Goal: Communication & Community: Answer question/provide support

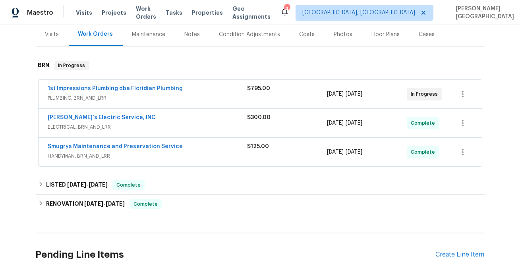
scroll to position [85, 0]
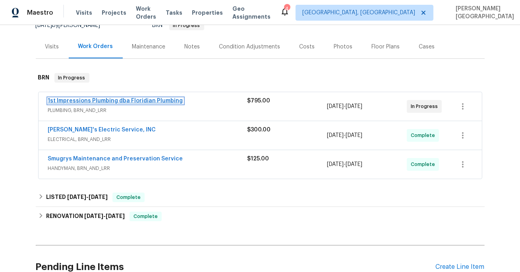
click at [131, 99] on link "1st Impressions Plumbing dba Floridian Plumbing" at bounding box center [115, 101] width 135 height 6
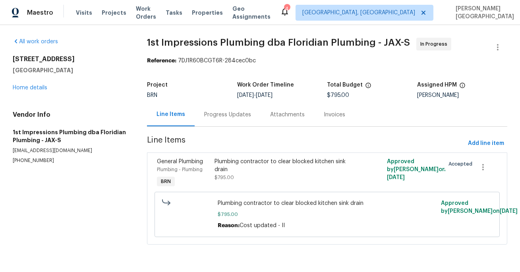
click at [216, 115] on div "Progress Updates" at bounding box center [227, 115] width 47 height 8
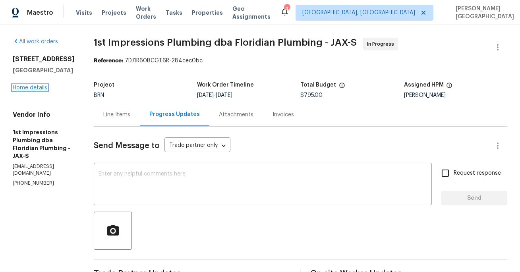
click at [39, 91] on link "Home details" at bounding box center [30, 88] width 35 height 6
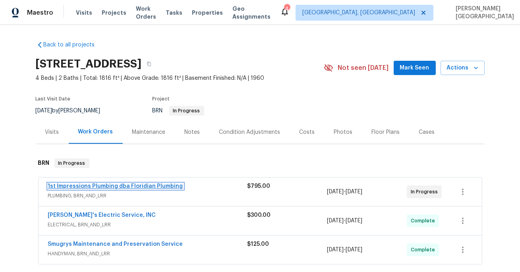
click at [163, 188] on link "1st Impressions Plumbing dba Floridian Plumbing" at bounding box center [115, 186] width 135 height 6
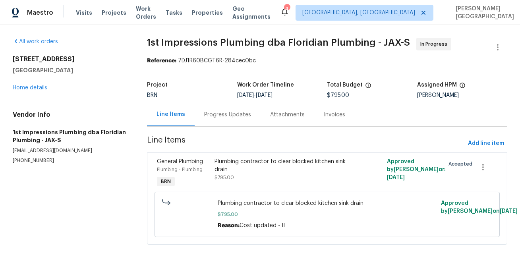
click at [229, 110] on div "Progress Updates" at bounding box center [228, 114] width 66 height 23
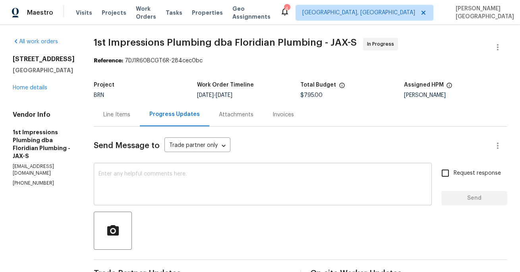
click at [119, 177] on textarea at bounding box center [262, 185] width 328 height 28
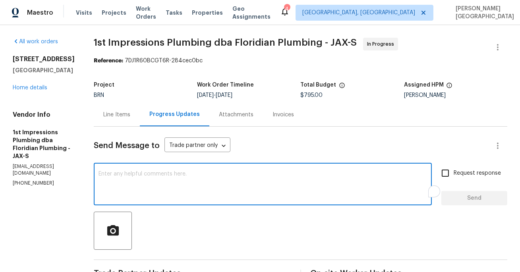
paste textarea "Can you explain why 30' of pipe would need to be replaced for the belly in the …"
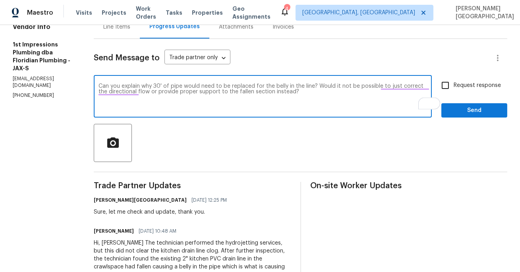
scroll to position [88, 0]
type textarea "Can you explain why 30' of pipe would need to be replaced for the belly in the …"
click at [449, 80] on input "Request response" at bounding box center [445, 85] width 17 height 17
checkbox input "true"
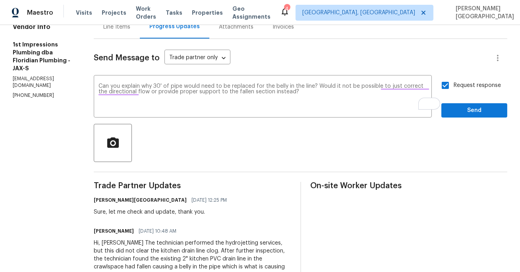
click at [453, 114] on span "Send" at bounding box center [474, 111] width 53 height 10
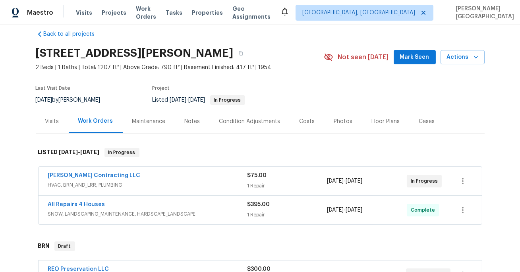
scroll to position [40, 0]
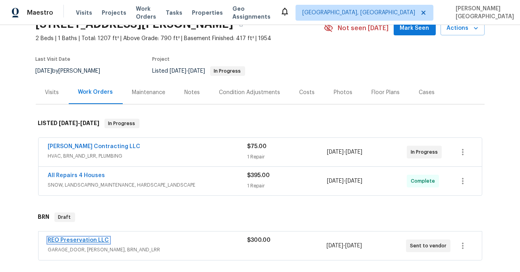
click at [64, 238] on link "REO Preservation LLC" at bounding box center [78, 240] width 61 height 6
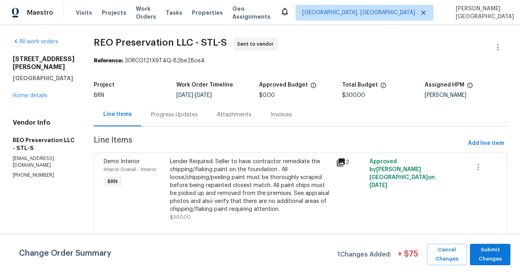
click at [31, 174] on p "(636) 312-1555" at bounding box center [44, 175] width 62 height 7
copy p "(636) 312-1555"
click at [482, 252] on span "Submit Changes" at bounding box center [490, 254] width 33 height 18
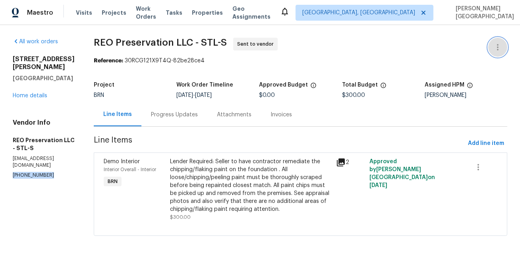
click at [500, 46] on icon "button" at bounding box center [498, 47] width 10 height 10
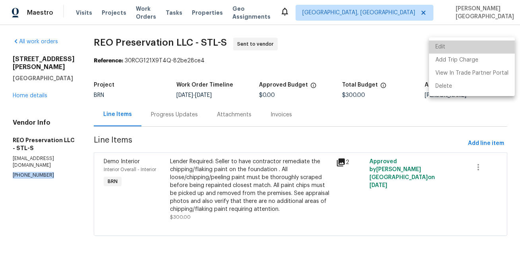
click at [473, 44] on li "Edit" at bounding box center [472, 47] width 86 height 13
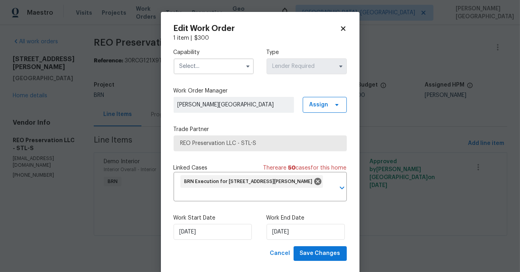
click at [185, 68] on input "text" at bounding box center [214, 66] width 80 height 16
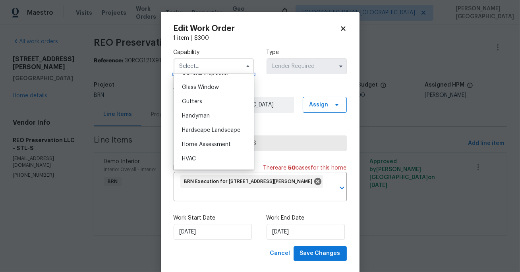
scroll to position [410, 0]
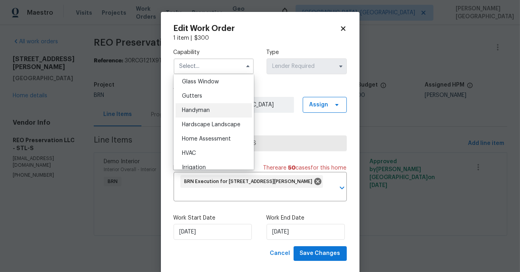
click at [199, 111] on span "Handyman" at bounding box center [196, 111] width 28 height 6
type input "Handyman"
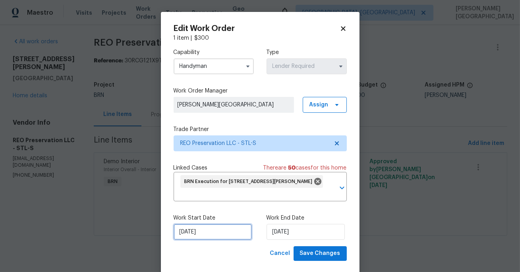
click at [227, 236] on input "[DATE]" at bounding box center [213, 232] width 78 height 16
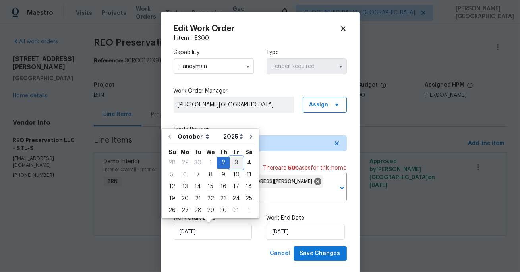
click at [239, 160] on div "3" at bounding box center [236, 162] width 13 height 11
type input "10/3/2025"
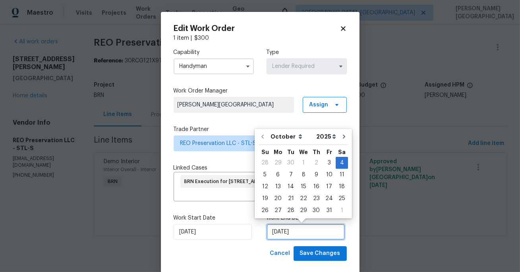
click at [290, 229] on input "10/4/2025" at bounding box center [305, 232] width 78 height 16
click at [275, 172] on div "6" at bounding box center [277, 174] width 13 height 11
type input "10/6/2025"
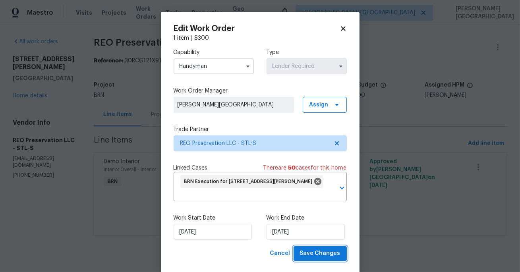
click at [312, 248] on button "Save Changes" at bounding box center [319, 253] width 53 height 15
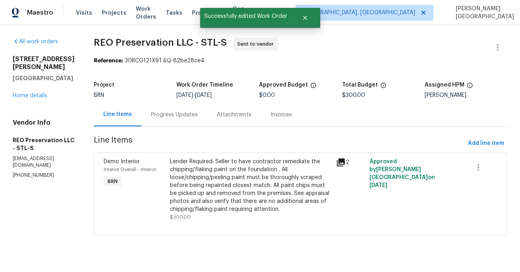
click at [166, 119] on div "Progress Updates" at bounding box center [174, 114] width 66 height 23
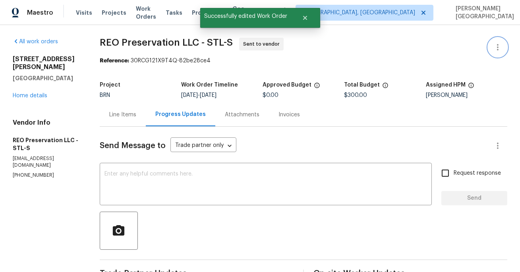
click at [501, 46] on icon "button" at bounding box center [498, 47] width 10 height 10
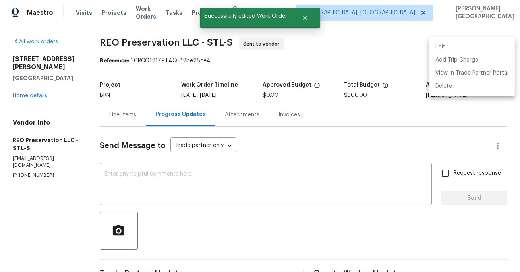
click at [482, 43] on li "Edit" at bounding box center [472, 47] width 86 height 13
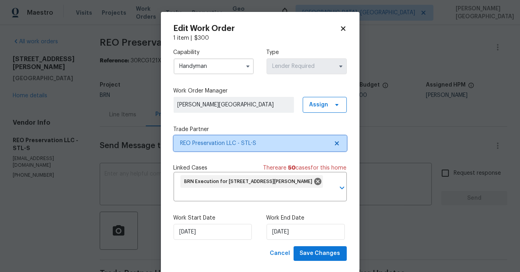
click at [237, 145] on span "REO Preservation LLC - STL-S" at bounding box center [254, 143] width 148 height 8
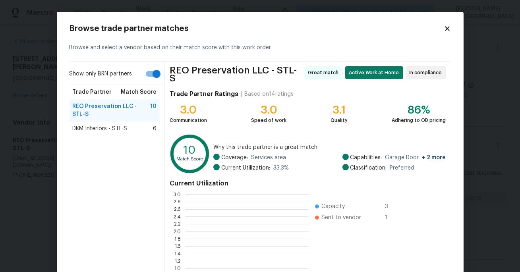
scroll to position [111, 123]
click at [154, 69] on input "Show only BRN partners" at bounding box center [156, 73] width 45 height 15
checkbox input "false"
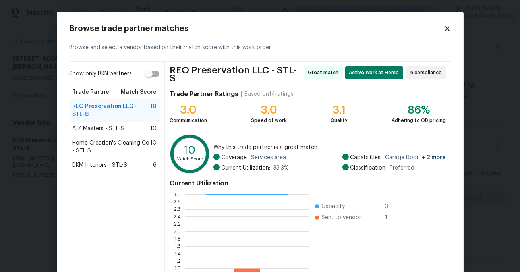
click at [141, 125] on div "A-Z Masters - STL-S 10" at bounding box center [115, 129] width 84 height 8
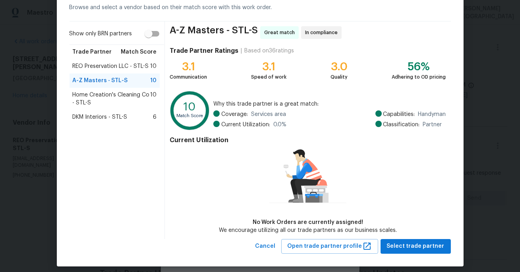
scroll to position [46, 0]
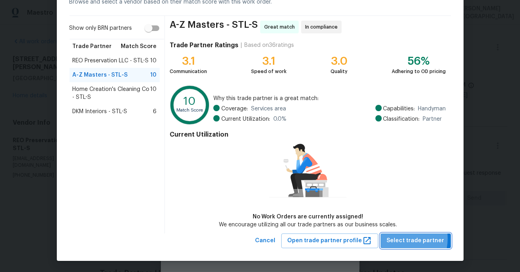
click at [399, 238] on span "Select trade partner" at bounding box center [416, 241] width 58 height 10
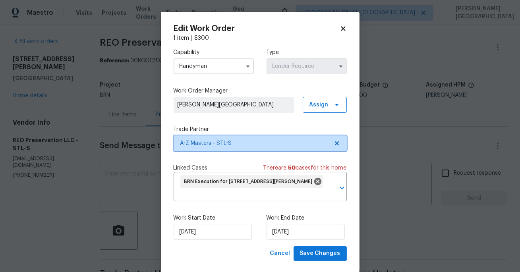
scroll to position [0, 0]
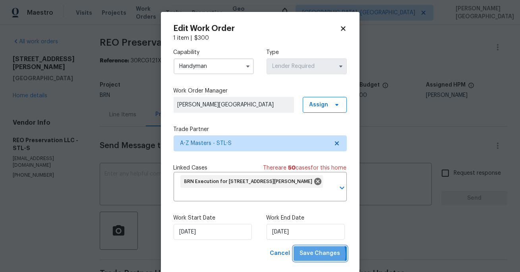
click at [316, 255] on span "Save Changes" at bounding box center [320, 254] width 41 height 10
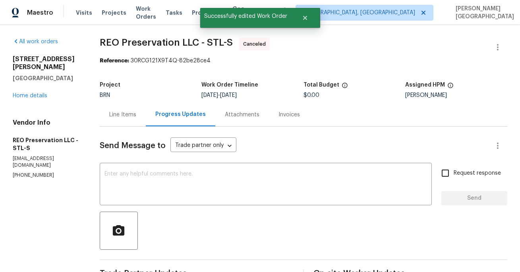
scroll to position [77, 0]
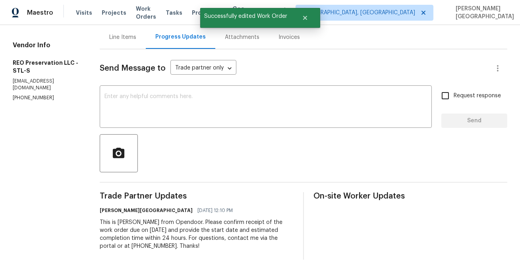
click at [194, 233] on div "This is Isabel from Opendoor. Please confirm receipt of the work order due on 1…" at bounding box center [197, 234] width 194 height 32
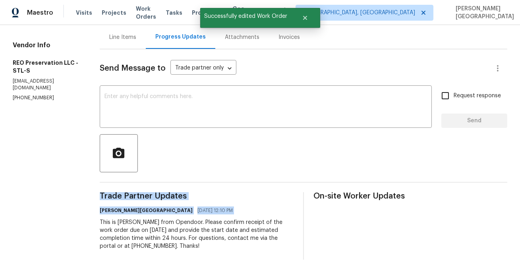
click at [194, 233] on div "This is Isabel from Opendoor. Please confirm receipt of the work order due on 1…" at bounding box center [197, 234] width 194 height 32
copy div "Trade Partner Updates Isabel Sangeetha Ireland 10/02/2025 12:10 PM"
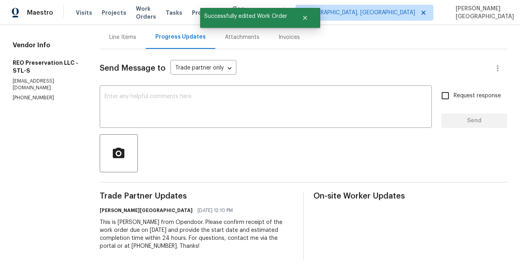
click at [149, 143] on div at bounding box center [303, 153] width 407 height 38
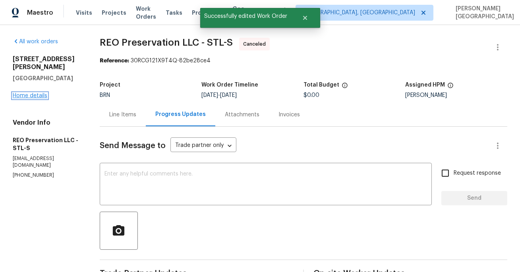
click at [41, 93] on link "Home details" at bounding box center [30, 96] width 35 height 6
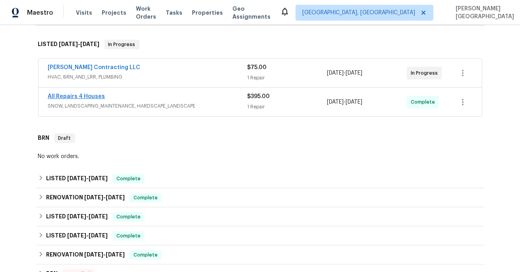
scroll to position [137, 0]
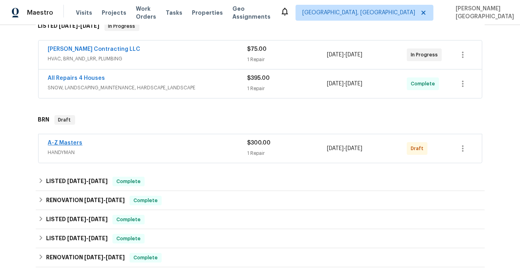
click at [70, 142] on link "A-Z Masters" at bounding box center [65, 143] width 35 height 6
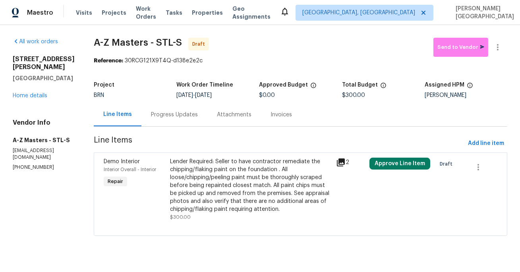
click at [151, 114] on div "Progress Updates" at bounding box center [174, 115] width 47 height 8
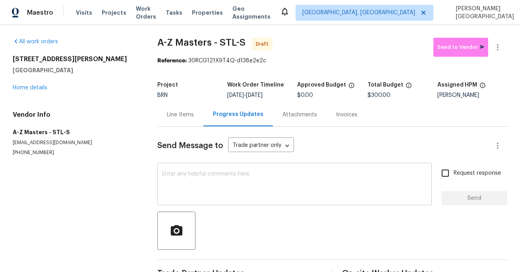
click at [181, 166] on div "x ​" at bounding box center [294, 185] width 274 height 41
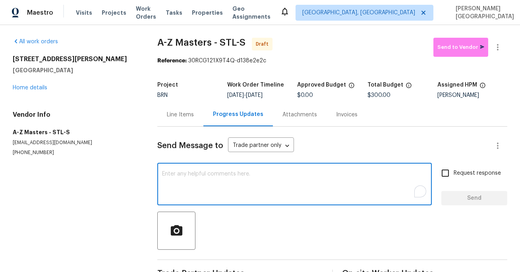
paste textarea "This is Isabel from Opendoor. Please confirm receipt of the work order due on 1…"
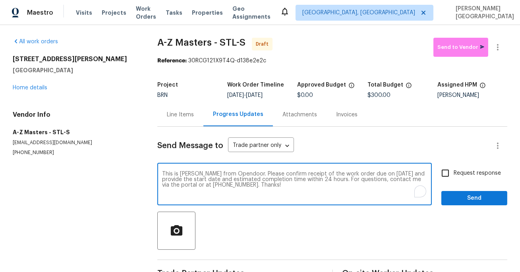
click at [379, 174] on textarea "This is Isabel from Opendoor. Please confirm receipt of the work order due on 1…" at bounding box center [294, 185] width 265 height 28
type textarea "This is Isabel from Opendoor. Please confirm receipt of the work order due on 1…"
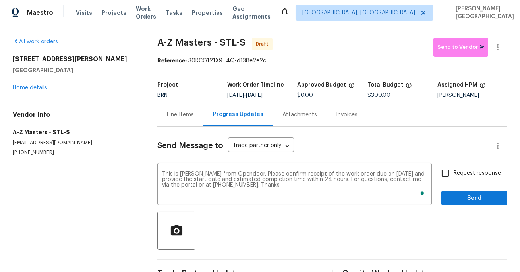
click at [469, 171] on span "Request response" at bounding box center [476, 173] width 47 height 8
click at [453, 171] on input "Request response" at bounding box center [445, 173] width 17 height 17
checkbox input "true"
click at [475, 201] on span "Send" at bounding box center [474, 198] width 53 height 10
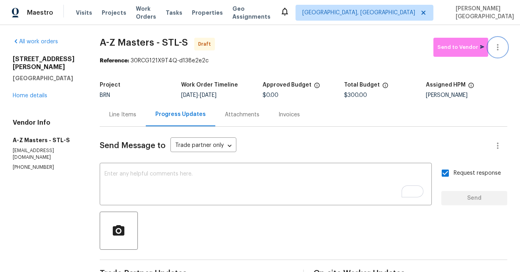
click at [495, 46] on icon "button" at bounding box center [498, 47] width 10 height 10
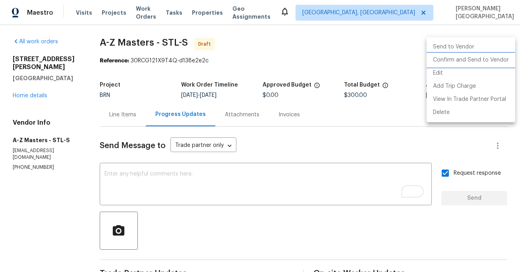
click at [466, 62] on li "Confirm and Send to Vendor" at bounding box center [470, 60] width 89 height 13
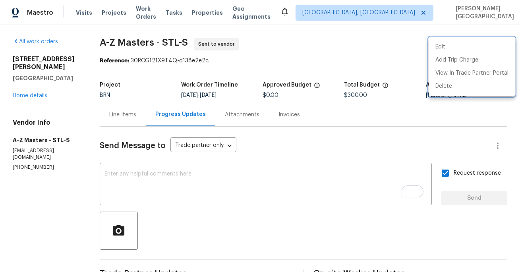
click at [39, 89] on div at bounding box center [260, 136] width 520 height 272
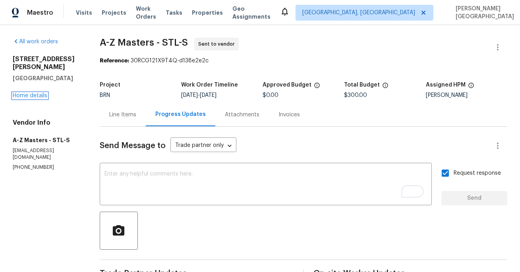
click at [39, 93] on link "Home details" at bounding box center [30, 96] width 35 height 6
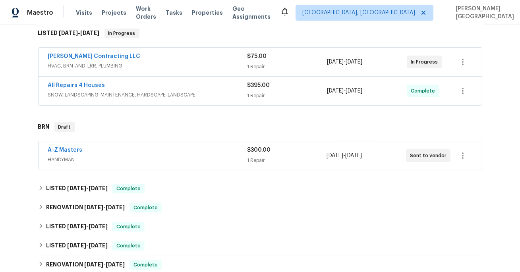
scroll to position [148, 0]
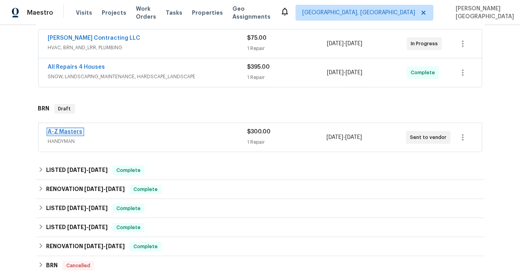
click at [73, 132] on link "A-Z Masters" at bounding box center [65, 132] width 35 height 6
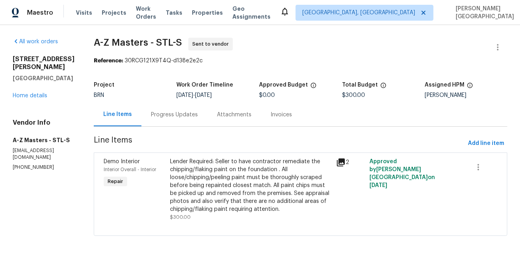
click at [160, 119] on div "Progress Updates" at bounding box center [174, 114] width 66 height 23
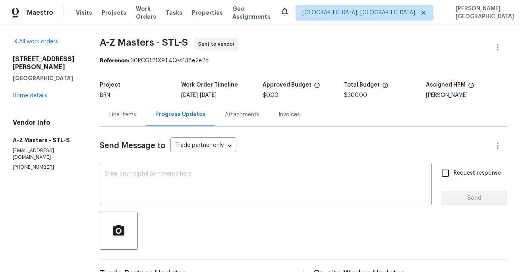
click at [103, 40] on span "A-Z Masters - STL-S" at bounding box center [144, 43] width 88 height 10
drag, startPoint x: 103, startPoint y: 40, endPoint x: 142, endPoint y: 41, distance: 38.9
click at [103, 40] on span "A-Z Masters - STL-S" at bounding box center [144, 43] width 88 height 10
click at [142, 41] on span "A-Z Masters - STL-S" at bounding box center [144, 43] width 88 height 10
copy span "A-Z Masters"
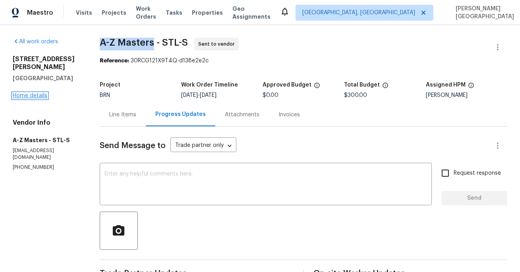
click at [23, 93] on link "Home details" at bounding box center [30, 96] width 35 height 6
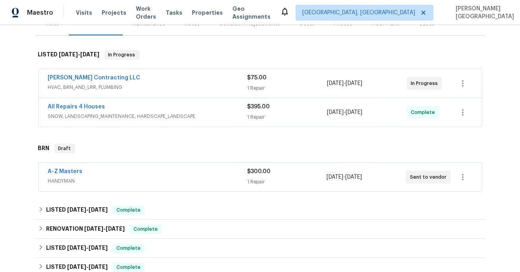
scroll to position [116, 0]
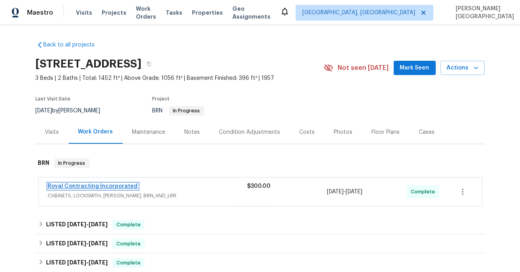
click at [109, 184] on link "Royal Contracting Incorporated" at bounding box center [93, 186] width 90 height 6
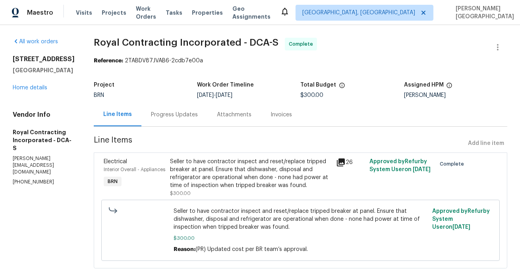
click at [187, 116] on div "Progress Updates" at bounding box center [174, 115] width 47 height 8
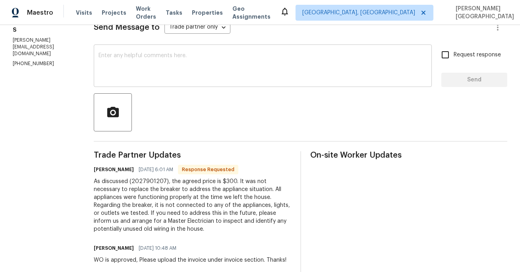
scroll to position [120, 0]
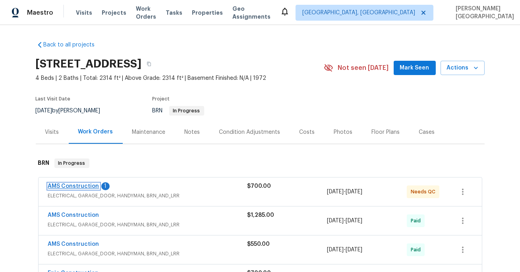
click at [89, 187] on link "AMS Construction" at bounding box center [73, 186] width 51 height 6
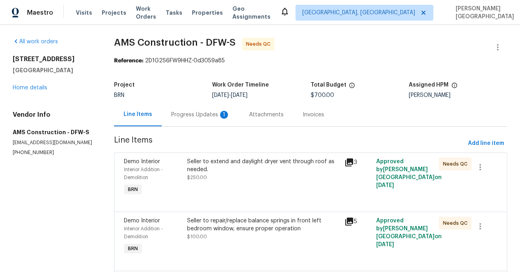
click at [193, 116] on div "Progress Updates 1" at bounding box center [200, 115] width 59 height 8
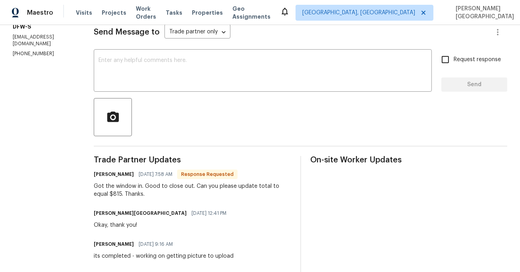
scroll to position [146, 0]
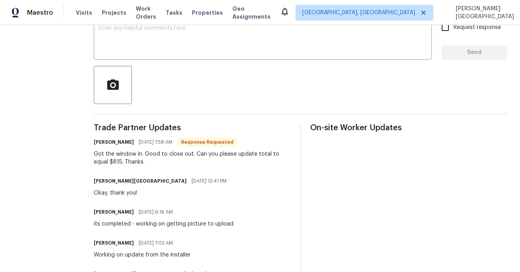
click at [94, 163] on div "Got the window in. Good to close out. Can you please update total to equal $815…" at bounding box center [192, 158] width 197 height 16
copy div "815"
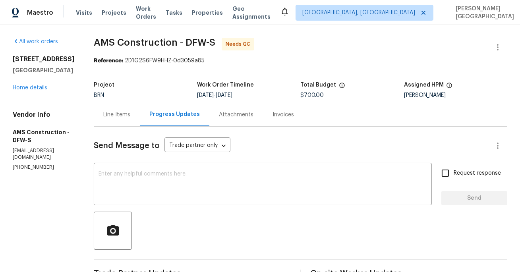
click at [103, 116] on div "Line Items" at bounding box center [116, 115] width 27 height 8
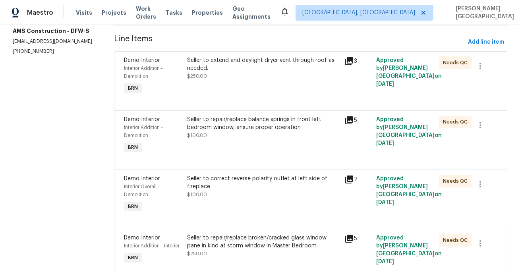
scroll to position [56, 0]
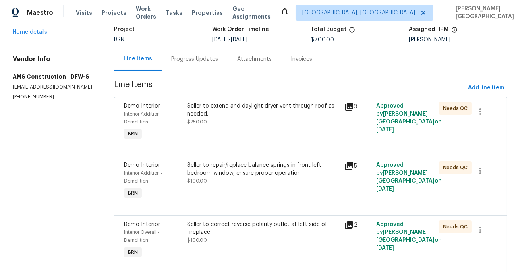
click at [230, 237] on div "Seller to correct reverse polarity outlet at left side of fireplace $100.00" at bounding box center [263, 232] width 153 height 24
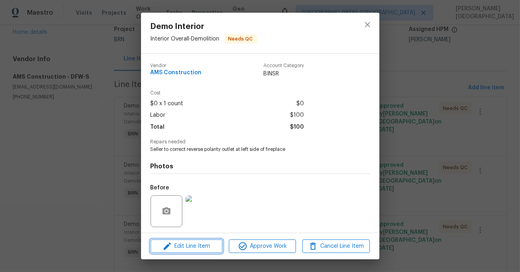
click at [189, 250] on span "Edit Line Item" at bounding box center [186, 246] width 67 height 10
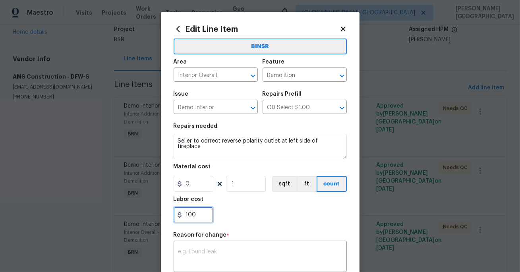
click at [189, 212] on input "100" at bounding box center [194, 215] width 40 height 16
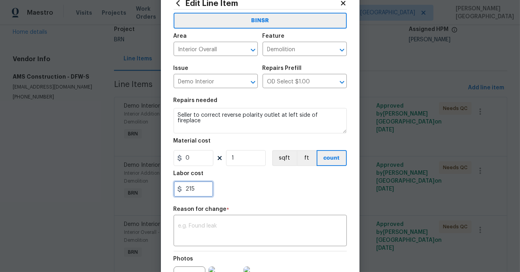
scroll to position [62, 0]
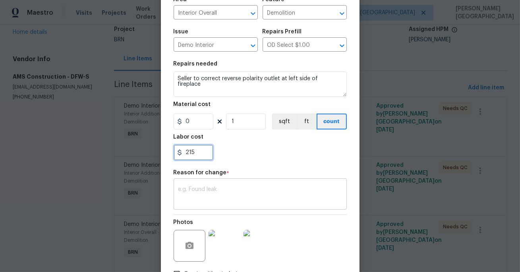
type input "215"
click at [206, 189] on textarea at bounding box center [260, 195] width 164 height 17
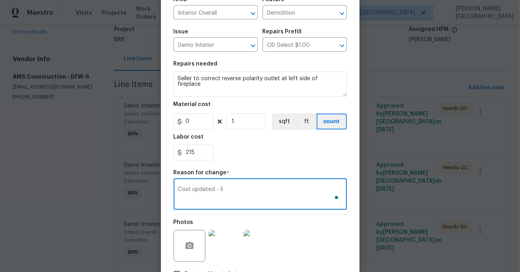
scroll to position [119, 0]
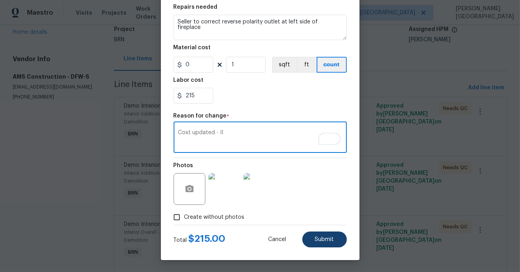
type textarea "Cost updated - II"
click at [336, 243] on button "Submit" at bounding box center [324, 239] width 44 height 16
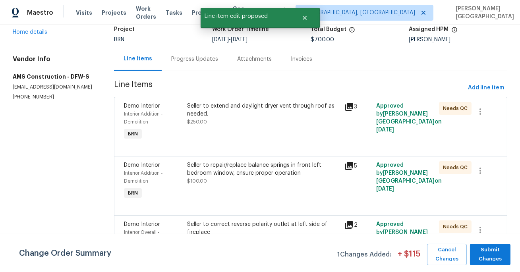
scroll to position [133, 0]
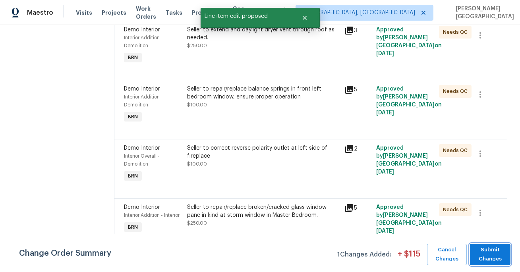
click at [489, 256] on span "Submit Changes" at bounding box center [490, 254] width 33 height 18
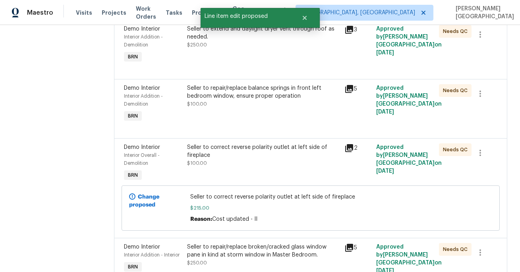
scroll to position [0, 0]
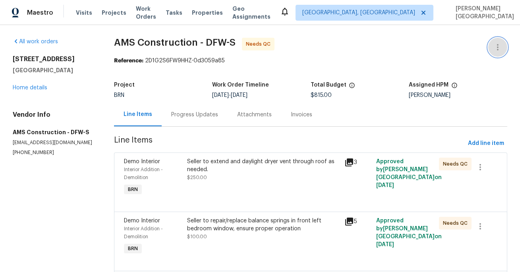
click at [499, 47] on icon "button" at bounding box center [498, 47] width 10 height 10
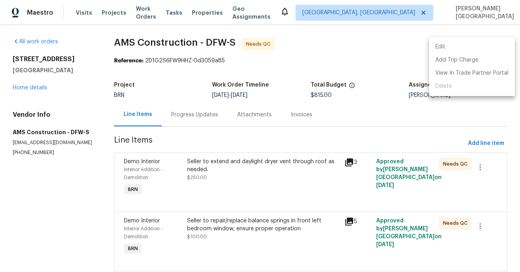
click at [463, 47] on li "Edit" at bounding box center [472, 47] width 86 height 13
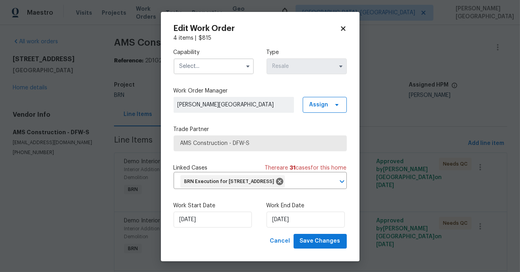
click at [309, 223] on div "Work End Date 8/22/2025" at bounding box center [306, 215] width 80 height 26
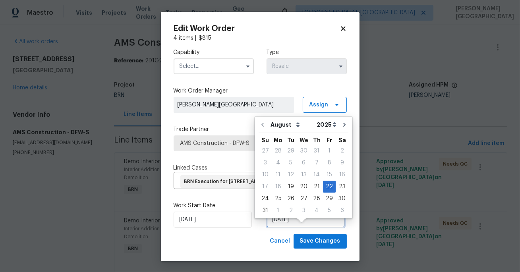
click at [309, 225] on input "8/22/2025" at bounding box center [305, 220] width 78 height 16
click at [343, 125] on icon "Go to next month" at bounding box center [344, 125] width 2 height 4
type input "9/22/2025"
select select "8"
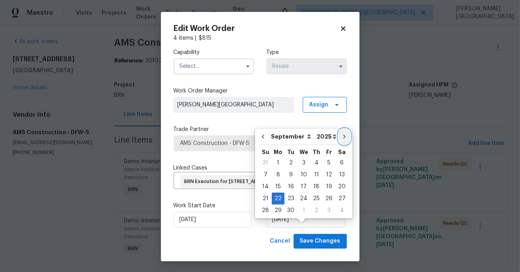
click at [341, 136] on icon "Go to next month" at bounding box center [344, 136] width 6 height 6
type input "10/22/2025"
select select "9"
click at [326, 167] on div "3" at bounding box center [328, 162] width 13 height 11
type input "10/3/2025"
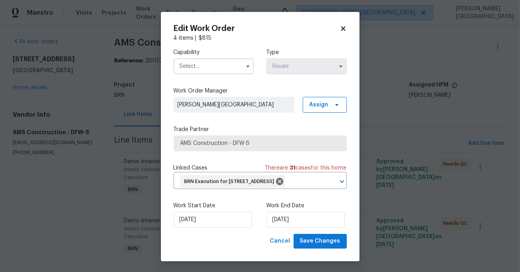
click at [208, 68] on input "text" at bounding box center [214, 66] width 80 height 16
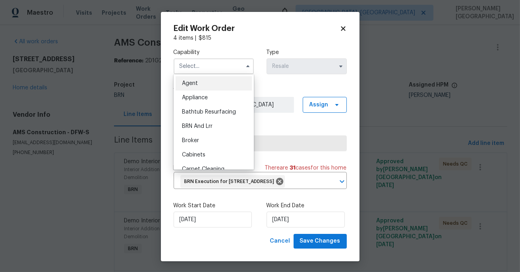
click at [219, 123] on div "BRN And Lrr" at bounding box center [214, 126] width 76 height 14
type input "BRN And Lrr"
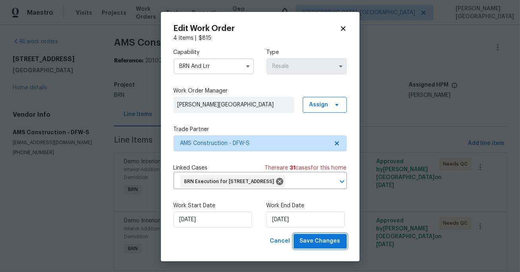
click at [318, 246] on span "Save Changes" at bounding box center [320, 241] width 41 height 10
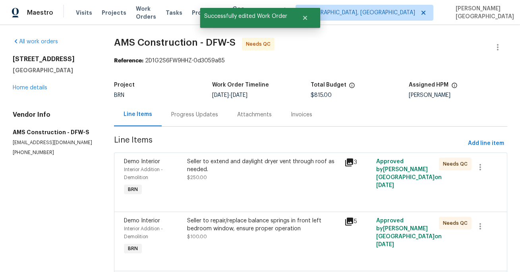
click at [218, 195] on div "Seller to extend and daylight dryer vent through roof as needed. $250.00" at bounding box center [264, 177] width 158 height 44
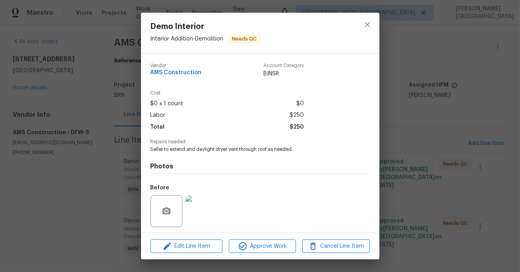
scroll to position [54, 0]
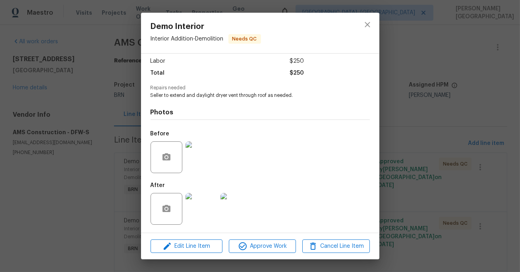
click at [210, 156] on img at bounding box center [201, 157] width 32 height 32
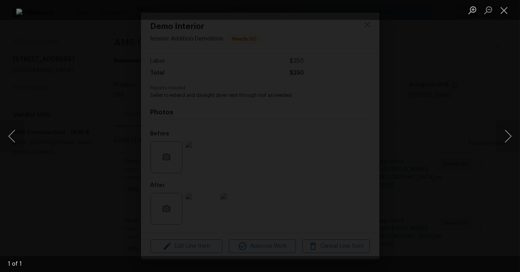
click at [482, 96] on div "Lightbox" at bounding box center [260, 136] width 520 height 272
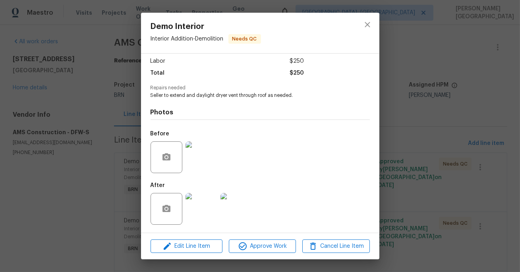
click at [208, 206] on img at bounding box center [201, 209] width 32 height 32
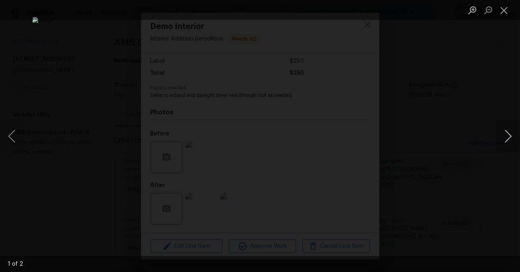
click at [504, 139] on button "Next image" at bounding box center [508, 136] width 24 height 32
click at [461, 93] on div "Lightbox" at bounding box center [260, 136] width 520 height 272
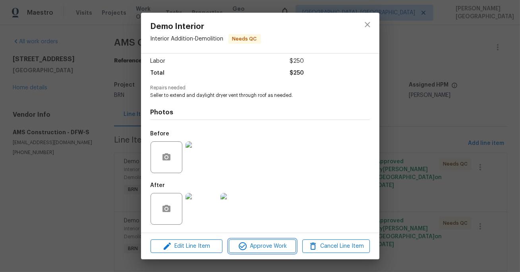
click at [274, 243] on span "Approve Work" at bounding box center [262, 246] width 62 height 10
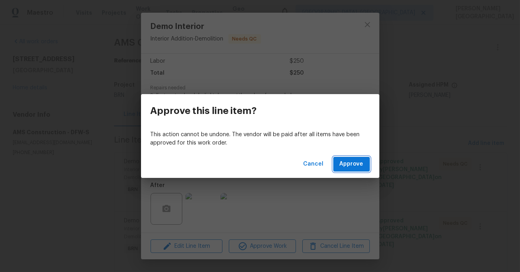
click at [345, 166] on span "Approve" at bounding box center [351, 164] width 24 height 10
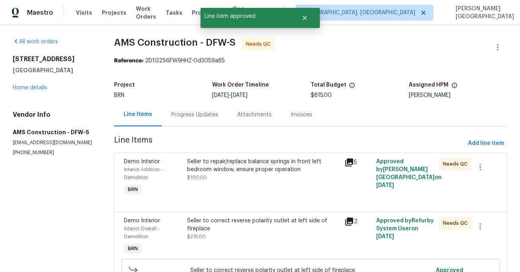
click at [239, 176] on div "Seller to repair/replace balance springs in front left bedroom window, ensure p…" at bounding box center [263, 170] width 153 height 24
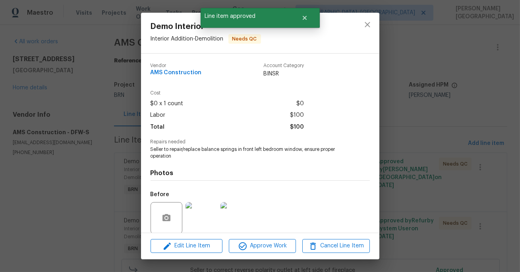
scroll to position [61, 0]
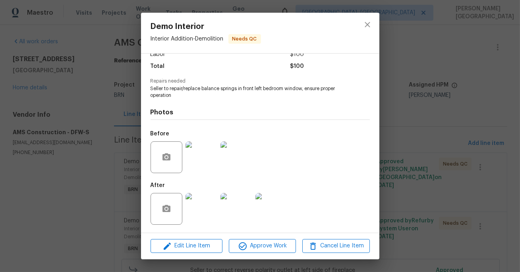
click at [201, 163] on img at bounding box center [201, 157] width 32 height 32
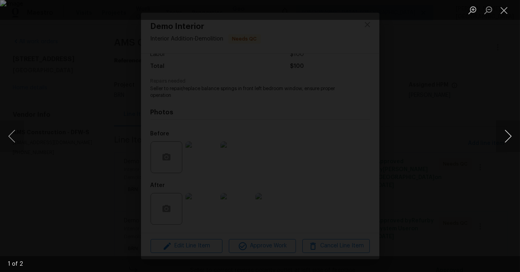
click at [508, 134] on button "Next image" at bounding box center [508, 136] width 24 height 32
click at [454, 106] on div "Lightbox" at bounding box center [260, 136] width 520 height 272
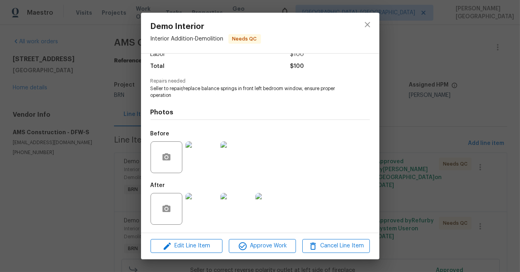
click at [200, 211] on img at bounding box center [201, 209] width 32 height 32
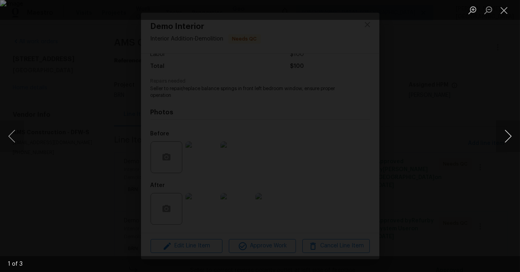
click at [507, 133] on button "Next image" at bounding box center [508, 136] width 24 height 32
click at [494, 98] on div "Lightbox" at bounding box center [260, 136] width 520 height 272
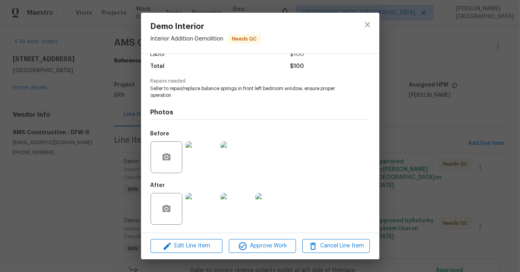
click at [262, 263] on div "Demo Interior Interior Addition - Demolition Needs QC Vendor AMS Construction A…" at bounding box center [260, 136] width 520 height 272
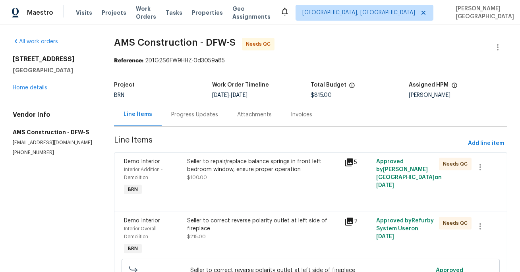
click at [277, 177] on div "Seller to repair/replace balance springs in front left bedroom window, ensure p…" at bounding box center [263, 170] width 153 height 24
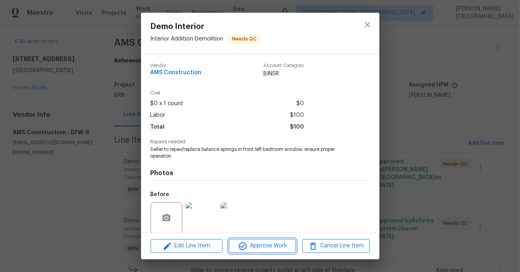
click at [270, 244] on span "Approve Work" at bounding box center [262, 246] width 62 height 10
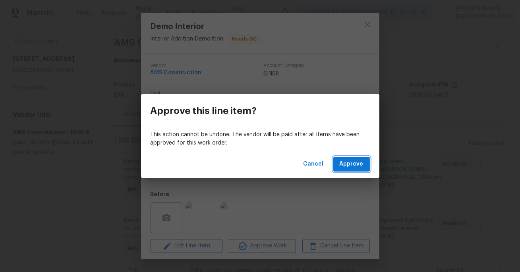
click at [355, 168] on span "Approve" at bounding box center [351, 164] width 24 height 10
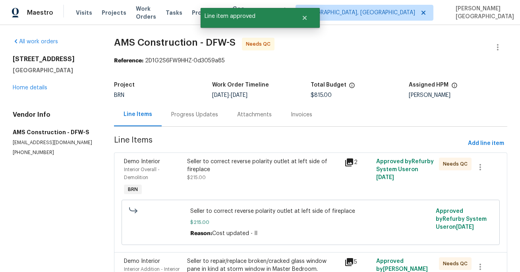
click at [268, 170] on div "Seller to correct reverse polarity outlet at left side of fireplace" at bounding box center [263, 166] width 153 height 16
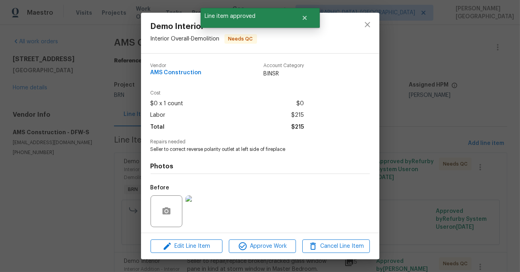
scroll to position [54, 0]
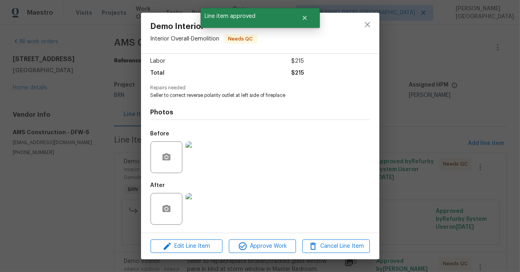
click at [202, 154] on img at bounding box center [201, 157] width 32 height 32
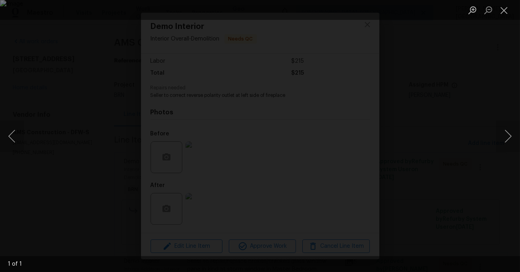
click at [473, 110] on div "Lightbox" at bounding box center [260, 136] width 520 height 272
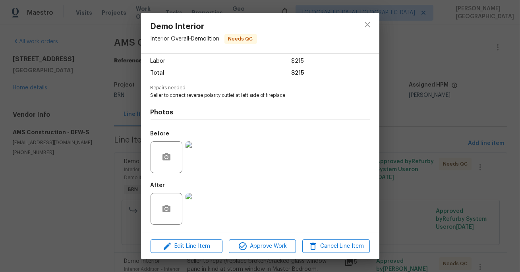
click at [208, 207] on img at bounding box center [201, 209] width 32 height 32
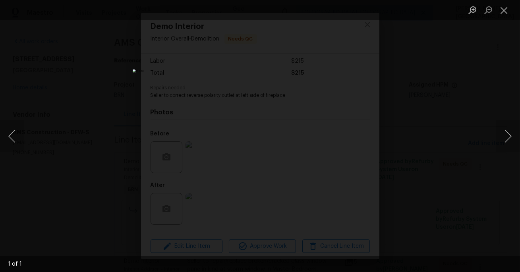
click at [465, 89] on div "Lightbox" at bounding box center [260, 136] width 520 height 272
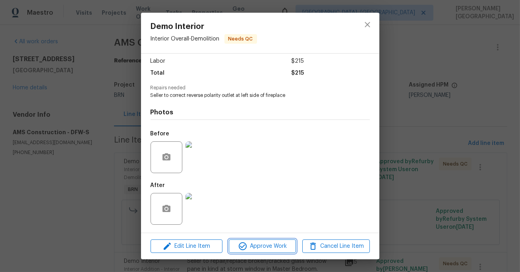
click at [274, 246] on span "Approve Work" at bounding box center [262, 246] width 62 height 10
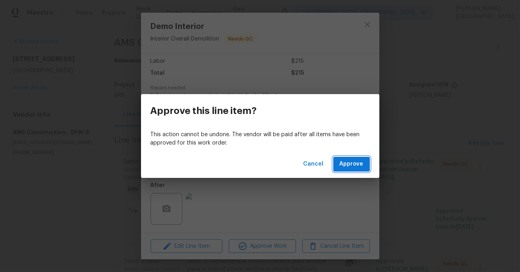
click at [353, 166] on span "Approve" at bounding box center [351, 164] width 24 height 10
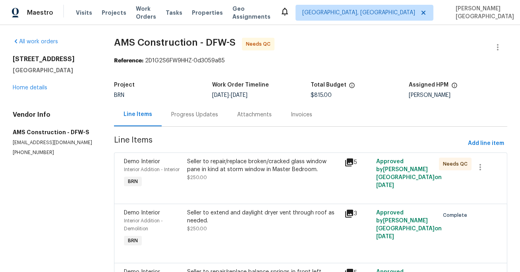
click at [200, 187] on div "Seller to repair/replace broken/cracked glass window pane in kind at storm wind…" at bounding box center [264, 173] width 158 height 37
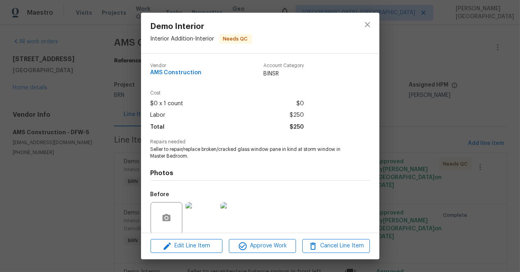
scroll to position [61, 0]
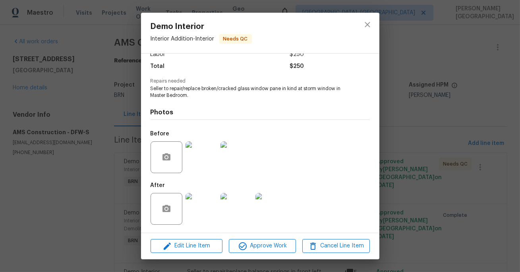
click at [199, 161] on img at bounding box center [201, 157] width 32 height 32
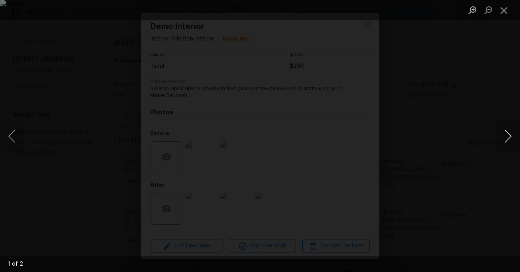
click at [508, 136] on button "Next image" at bounding box center [508, 136] width 24 height 32
click at [451, 97] on div "Lightbox" at bounding box center [260, 136] width 520 height 272
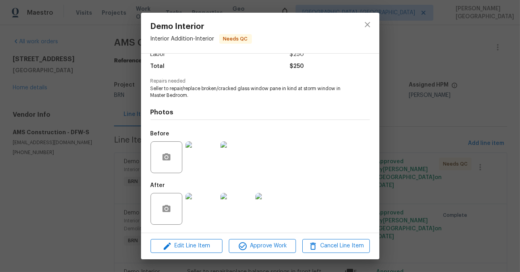
click at [197, 216] on img at bounding box center [201, 209] width 32 height 32
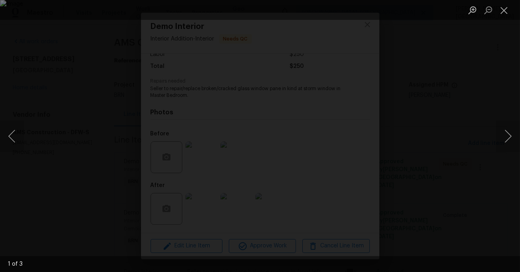
click at [485, 145] on div "Lightbox" at bounding box center [260, 136] width 520 height 272
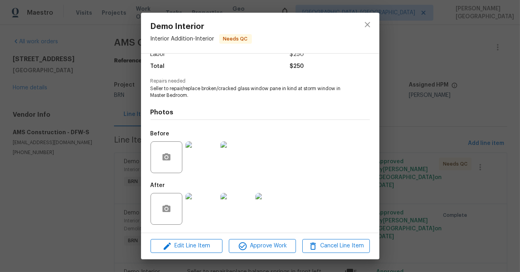
click at [239, 213] on img at bounding box center [236, 209] width 32 height 32
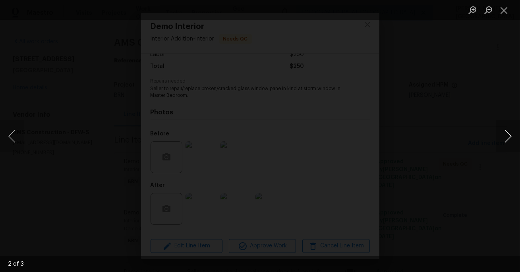
click at [510, 139] on button "Next image" at bounding box center [508, 136] width 24 height 32
click at [483, 108] on div "Lightbox" at bounding box center [260, 136] width 520 height 272
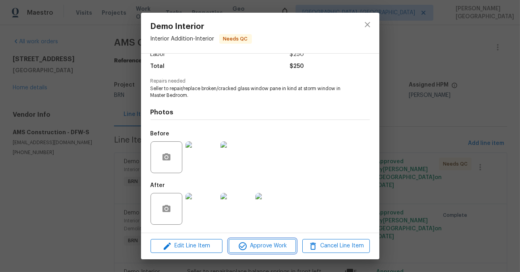
click at [249, 245] on span "Approve Work" at bounding box center [262, 246] width 62 height 10
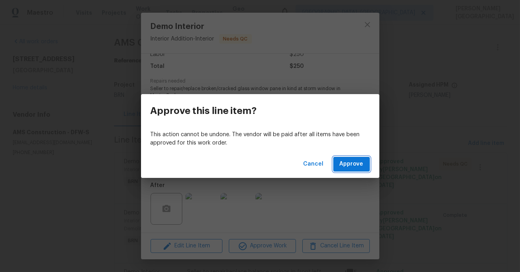
click at [341, 171] on button "Approve" at bounding box center [351, 164] width 37 height 15
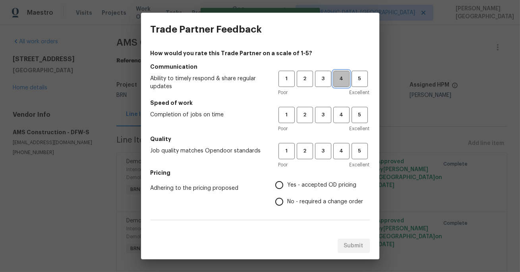
click at [336, 81] on span "4" at bounding box center [341, 78] width 15 height 9
click at [341, 117] on span "4" at bounding box center [341, 114] width 15 height 9
click at [341, 151] on span "4" at bounding box center [341, 151] width 15 height 9
click at [274, 198] on input "No - required a change order" at bounding box center [279, 201] width 17 height 17
radio input "true"
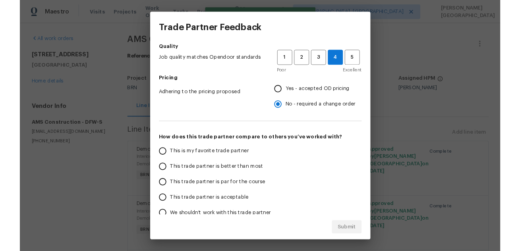
scroll to position [115, 0]
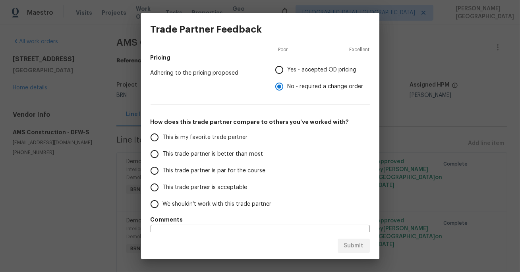
click at [208, 148] on label "This trade partner is better than most" at bounding box center [208, 154] width 125 height 17
click at [163, 148] on input "This trade partner is better than most" at bounding box center [154, 154] width 17 height 17
click at [359, 243] on span "Submit" at bounding box center [353, 246] width 19 height 10
radio input "true"
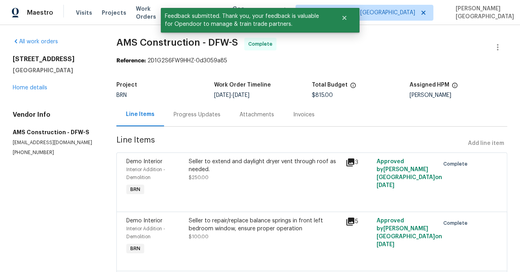
click at [130, 47] on span "AMS Construction - DFW-S Complete" at bounding box center [302, 47] width 372 height 19
click at [162, 46] on span "AMS Construction - DFW-S" at bounding box center [177, 43] width 122 height 10
copy span "AMS Construction"
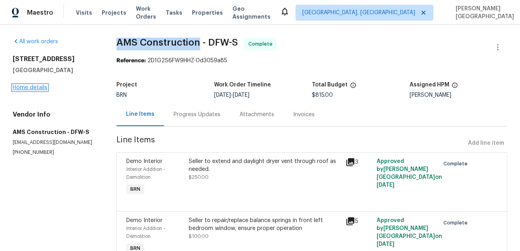
click at [39, 89] on link "Home details" at bounding box center [30, 88] width 35 height 6
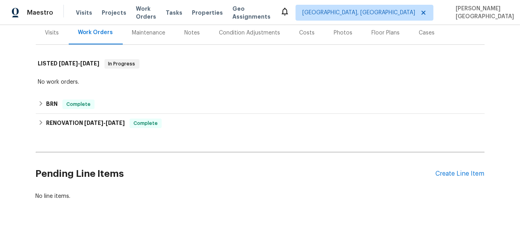
scroll to position [102, 0]
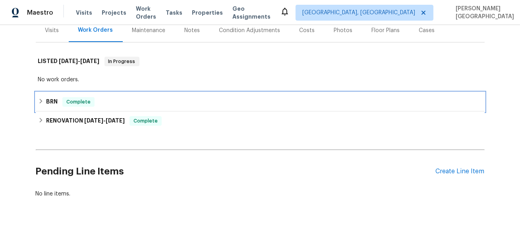
click at [60, 99] on div "BRN Complete" at bounding box center [260, 102] width 444 height 10
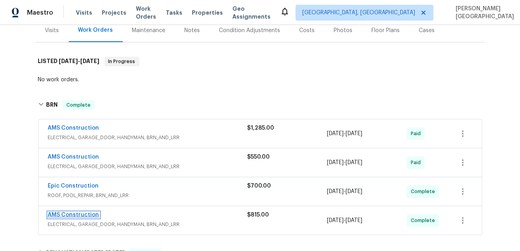
click at [71, 214] on link "AMS Construction" at bounding box center [73, 215] width 51 height 6
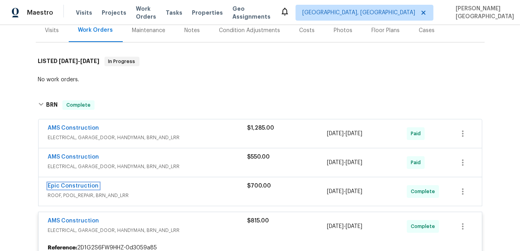
click at [79, 185] on link "Epic Construction" at bounding box center [73, 186] width 51 height 6
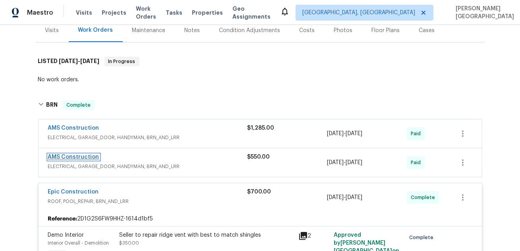
click at [81, 157] on link "AMS Construction" at bounding box center [73, 157] width 51 height 6
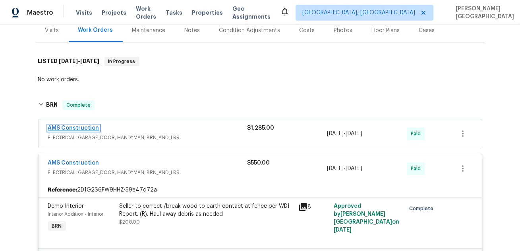
click at [80, 127] on link "AMS Construction" at bounding box center [73, 128] width 51 height 6
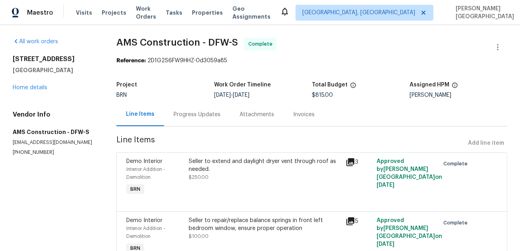
click at [300, 117] on div "Invoices" at bounding box center [303, 115] width 21 height 8
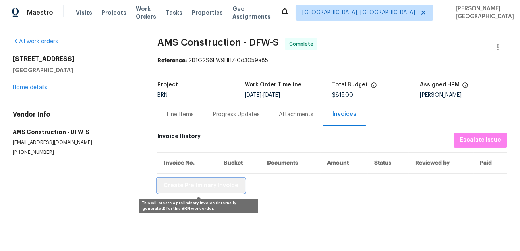
click at [220, 183] on span "Create Preliminary Invoice" at bounding box center [201, 186] width 75 height 10
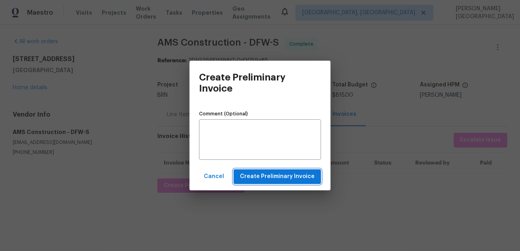
click at [272, 178] on span "Create Preliminary Invoice" at bounding box center [277, 177] width 75 height 10
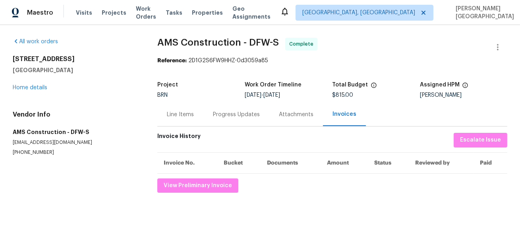
click at [181, 116] on div "Line Items" at bounding box center [180, 115] width 27 height 8
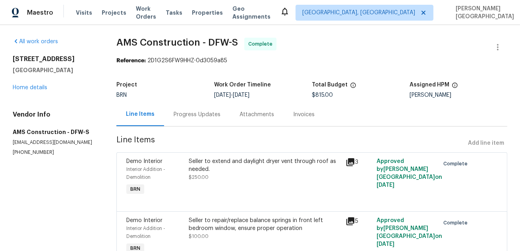
click at [124, 41] on span "AMS Construction - DFW-S" at bounding box center [177, 43] width 122 height 10
click at [181, 41] on span "AMS Construction - DFW-S" at bounding box center [177, 43] width 122 height 10
copy span "AMS Construction"
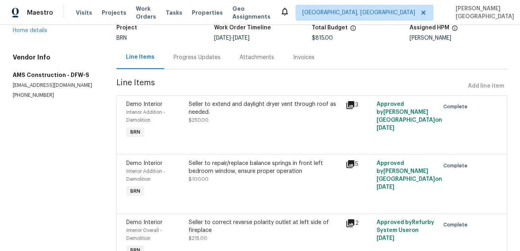
scroll to position [49, 0]
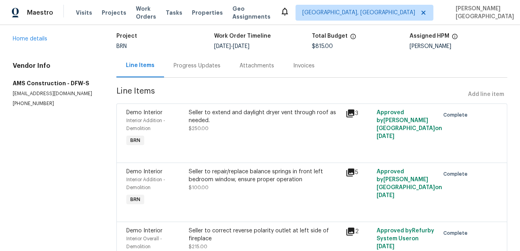
click at [229, 113] on div "Seller to extend and daylight dryer vent through roof as needed." at bounding box center [265, 117] width 152 height 16
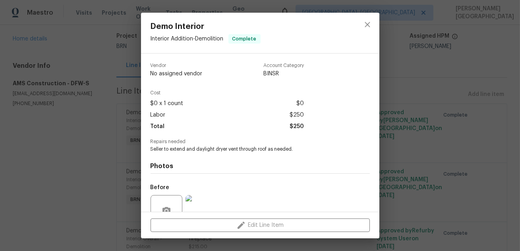
click at [196, 149] on span "Seller to extend and daylight dryer vent through roof as needed." at bounding box center [248, 149] width 197 height 7
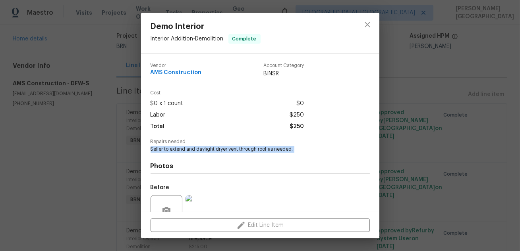
copy span "Seller to extend and daylight dryer vent through roof as needed."
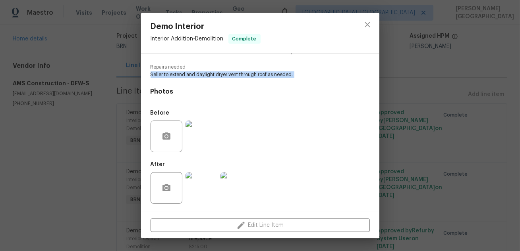
click at [195, 137] on img at bounding box center [201, 137] width 32 height 32
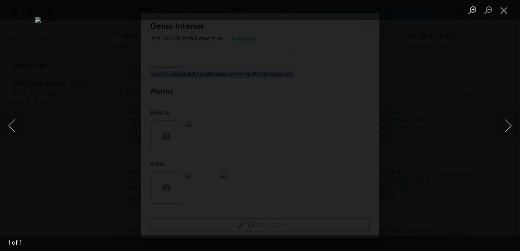
click at [489, 74] on div "Lightbox" at bounding box center [260, 125] width 520 height 251
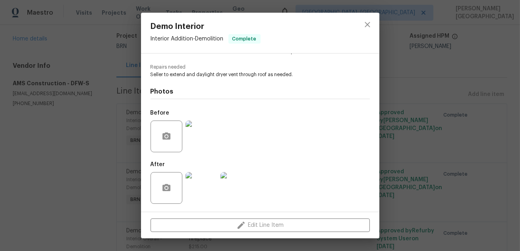
click at [399, 135] on div "Demo Interior Interior Addition - Demolition Complete Vendor AMS Construction A…" at bounding box center [260, 125] width 520 height 251
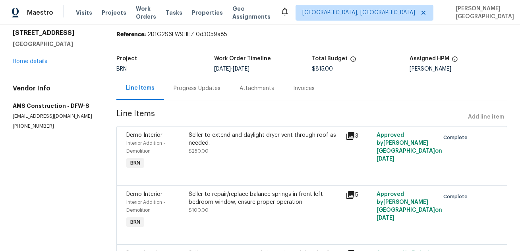
scroll to position [33, 0]
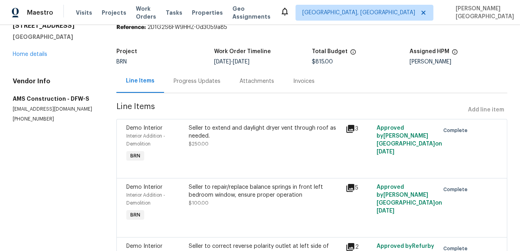
click at [223, 135] on div "Seller to extend and daylight dryer vent through roof as needed." at bounding box center [265, 132] width 152 height 16
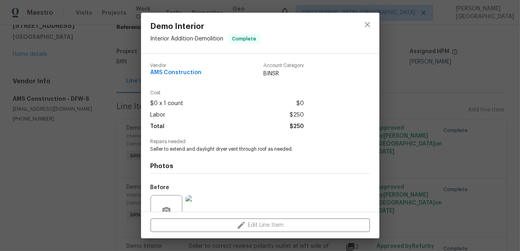
scroll to position [75, 0]
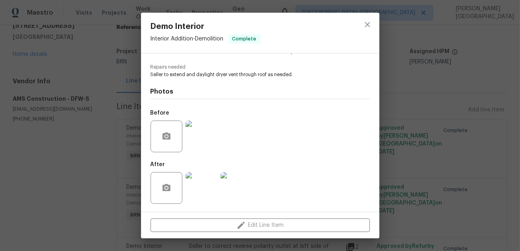
click at [204, 140] on img at bounding box center [201, 137] width 32 height 32
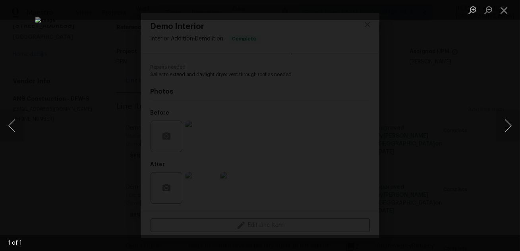
click at [450, 131] on div "Lightbox" at bounding box center [260, 125] width 520 height 251
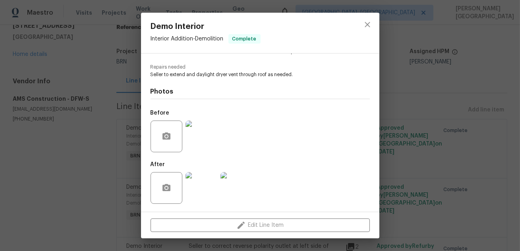
click at [199, 198] on img at bounding box center [201, 188] width 32 height 32
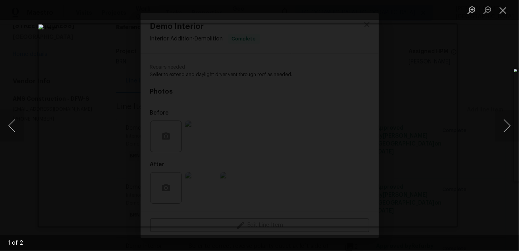
click at [460, 82] on div "Lightbox" at bounding box center [259, 125] width 519 height 251
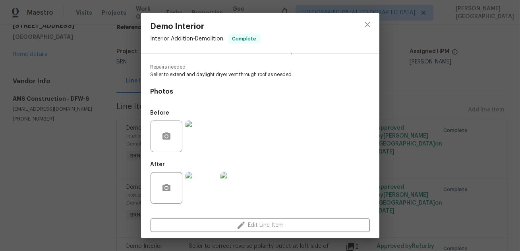
click at [429, 110] on div "Demo Interior Interior Addition - Demolition Complete Vendor AMS Construction A…" at bounding box center [260, 125] width 520 height 251
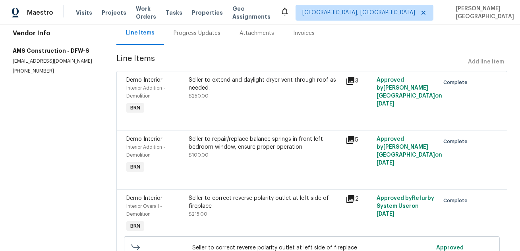
scroll to position [91, 0]
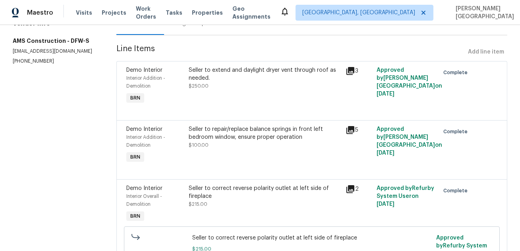
click at [240, 138] on div "Seller to repair/replace balance springs in front left bedroom window, ensure p…" at bounding box center [265, 133] width 152 height 16
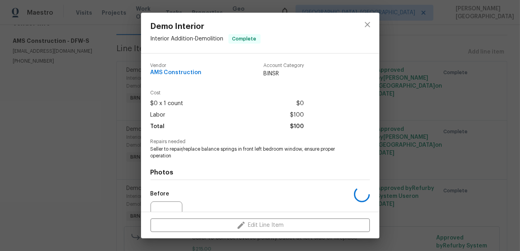
click at [216, 150] on span "Seller to repair/replace balance springs in front left bedroom window, ensure p…" at bounding box center [248, 153] width 197 height 14
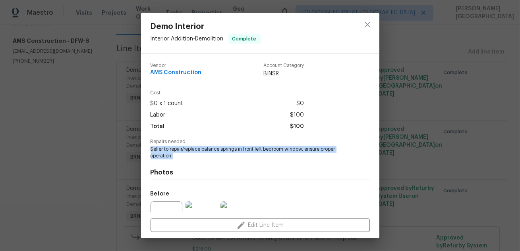
click at [216, 150] on span "Seller to repair/replace balance springs in front left bedroom window, ensure p…" at bounding box center [248, 153] width 197 height 14
copy span "Seller to repair/replace balance springs in front left bedroom window, ensure p…"
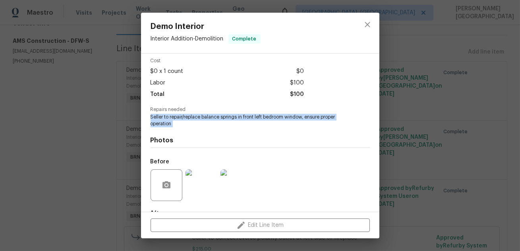
scroll to position [81, 0]
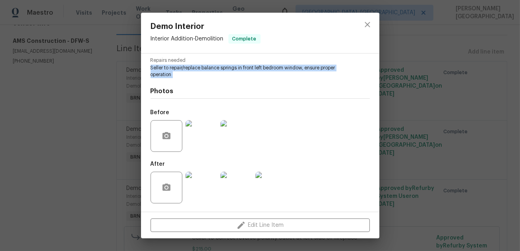
click at [213, 132] on img at bounding box center [201, 136] width 32 height 32
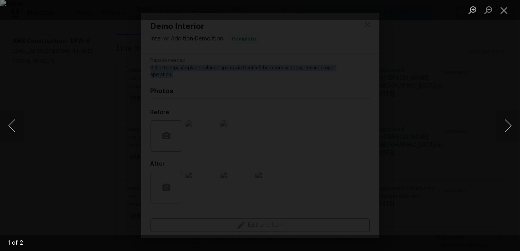
click at [466, 105] on div "Lightbox" at bounding box center [260, 125] width 520 height 251
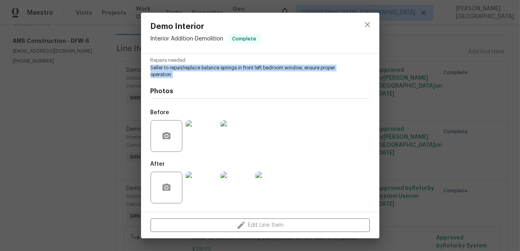
click at [237, 191] on img at bounding box center [236, 188] width 32 height 32
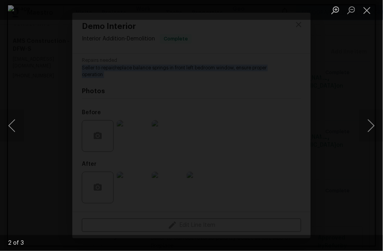
click at [343, 101] on div "Lightbox" at bounding box center [191, 125] width 383 height 251
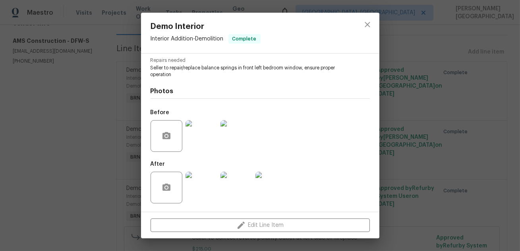
click at [436, 148] on div "Demo Interior Interior Addition - Demolition Complete Vendor AMS Construction A…" at bounding box center [260, 125] width 520 height 251
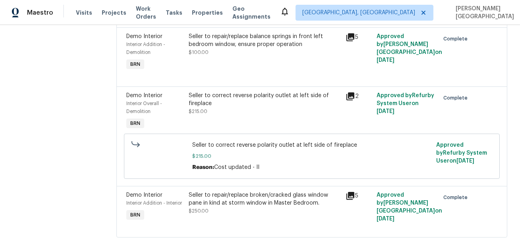
scroll to position [194, 0]
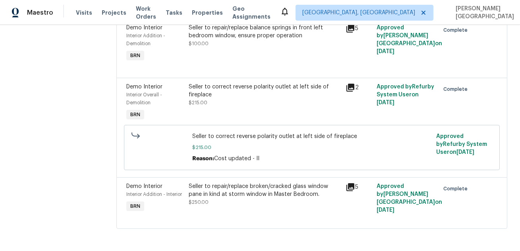
click at [246, 92] on div "Seller to correct reverse polarity outlet at left side of fireplace" at bounding box center [265, 91] width 152 height 16
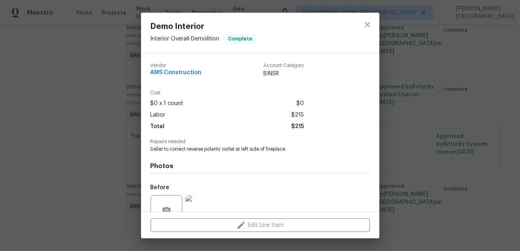
click at [201, 149] on span "Seller to correct reverse polarity outlet at left side of fireplace" at bounding box center [248, 149] width 197 height 7
copy span "Seller to correct reverse polarity outlet at left side of fireplace"
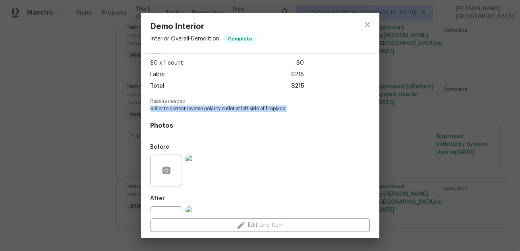
scroll to position [75, 0]
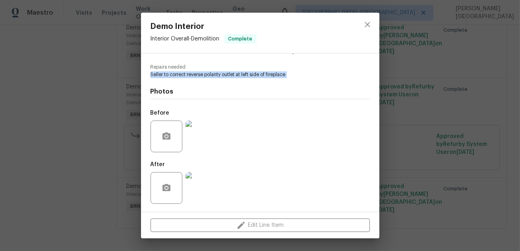
click at [199, 147] on img at bounding box center [201, 137] width 32 height 32
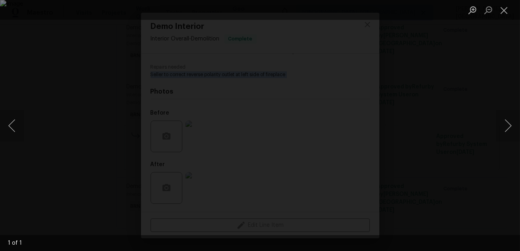
click at [442, 114] on div "Lightbox" at bounding box center [260, 125] width 520 height 251
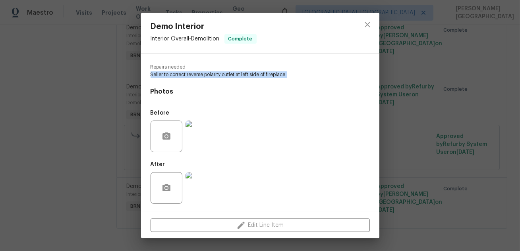
click at [199, 187] on img at bounding box center [201, 188] width 32 height 32
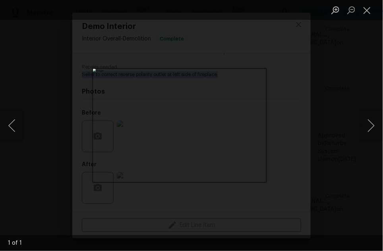
click at [355, 138] on div "Lightbox" at bounding box center [191, 125] width 383 height 251
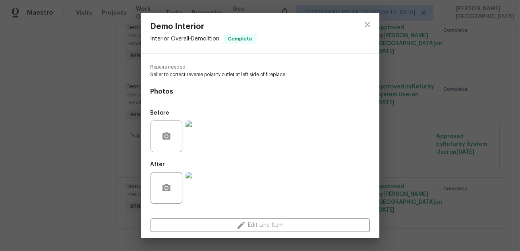
click at [517, 125] on div "Demo Interior Interior Overall - Demolition Complete Vendor AMS Construction Ac…" at bounding box center [260, 125] width 520 height 251
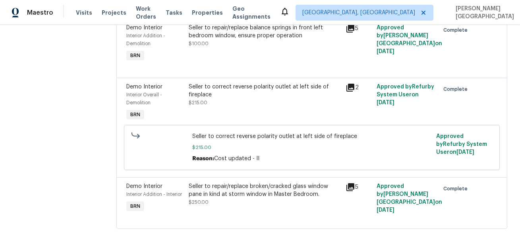
click at [268, 92] on div "Seller to correct reverse polarity outlet at left side of fireplace" at bounding box center [265, 91] width 152 height 16
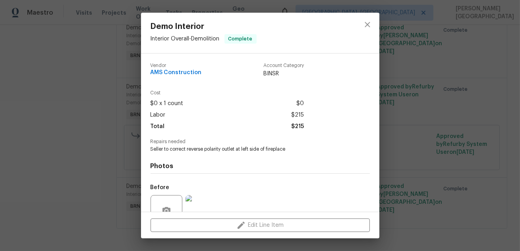
click at [183, 147] on span "Seller to correct reverse polarity outlet at left side of fireplace" at bounding box center [248, 149] width 197 height 7
copy span "Seller to correct reverse polarity outlet at left side of fireplace"
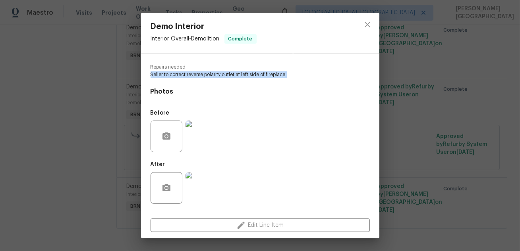
click at [203, 143] on img at bounding box center [201, 137] width 32 height 32
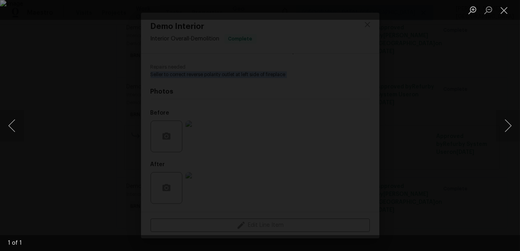
click at [432, 123] on div "Lightbox" at bounding box center [260, 125] width 520 height 251
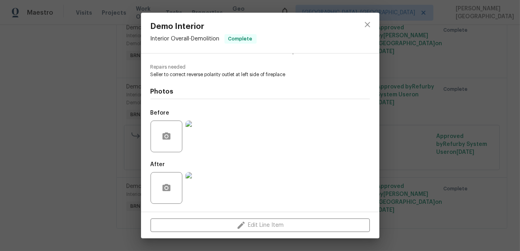
click at [459, 148] on div "Demo Interior Interior Overall - Demolition Complete Vendor AMS Construction Ac…" at bounding box center [260, 125] width 520 height 251
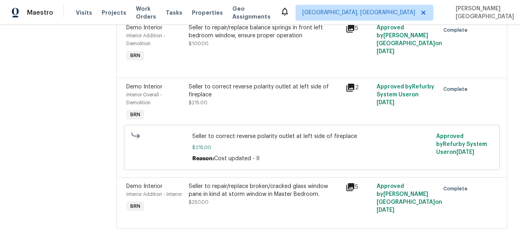
click at [280, 195] on div "Seller to repair/replace broken/cracked glass window pane in kind at storm wind…" at bounding box center [265, 191] width 152 height 16
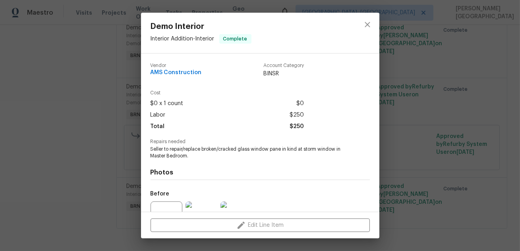
click at [174, 162] on div "Photos Before After" at bounding box center [259, 224] width 219 height 131
click at [168, 153] on span "Seller to repair/replace broken/cracked glass window pane in kind at storm wind…" at bounding box center [248, 153] width 197 height 14
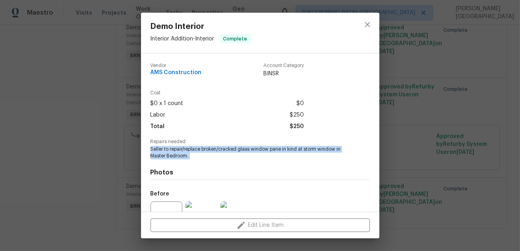
click at [168, 153] on span "Seller to repair/replace broken/cracked glass window pane in kind at storm wind…" at bounding box center [248, 153] width 197 height 14
copy span "Seller to repair/replace broken/cracked glass window pane in kind at storm wind…"
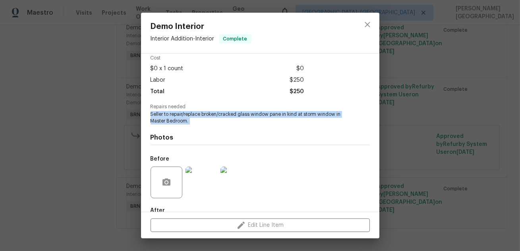
scroll to position [81, 0]
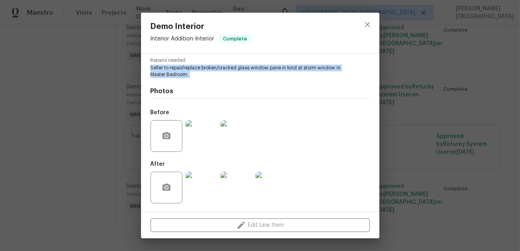
click at [204, 145] on img at bounding box center [201, 136] width 32 height 32
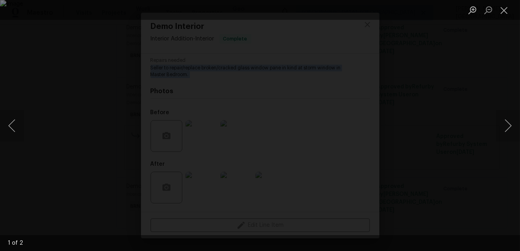
click at [444, 54] on div "Lightbox" at bounding box center [260, 125] width 520 height 251
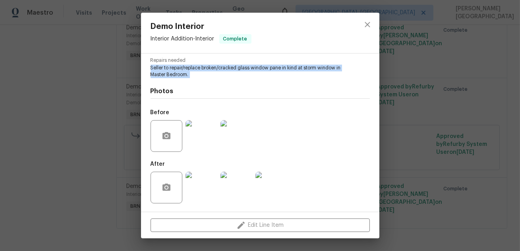
click at [230, 180] on img at bounding box center [236, 188] width 32 height 32
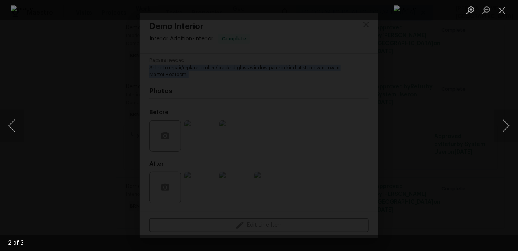
click at [459, 78] on div "Lightbox" at bounding box center [259, 125] width 518 height 251
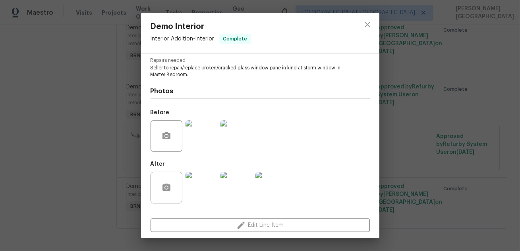
click at [449, 83] on div "Demo Interior Interior Addition - Interior Complete Vendor AMS Construction Acc…" at bounding box center [260, 125] width 520 height 251
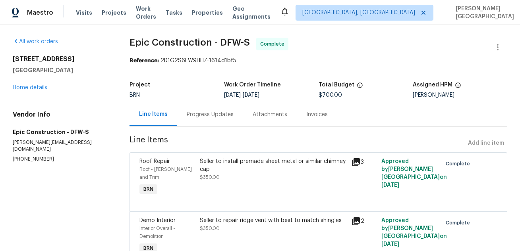
click at [318, 114] on div "Invoices" at bounding box center [316, 115] width 21 height 8
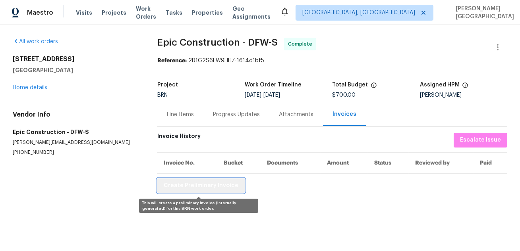
click at [212, 187] on span "Create Preliminary Invoice" at bounding box center [201, 186] width 75 height 10
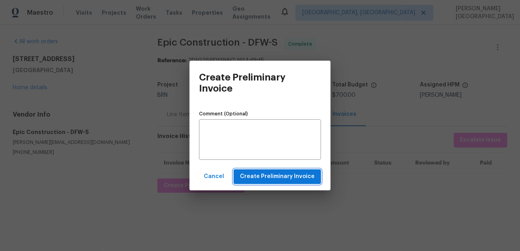
click at [286, 175] on span "Create Preliminary Invoice" at bounding box center [277, 177] width 75 height 10
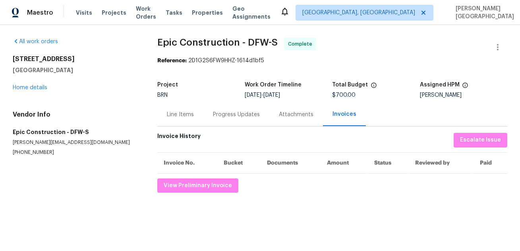
click at [177, 122] on div "Line Items" at bounding box center [180, 114] width 46 height 23
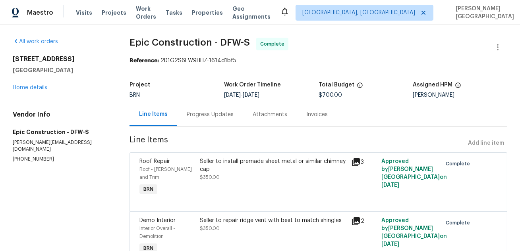
click at [152, 44] on span "Epic Construction - DFW-S" at bounding box center [189, 43] width 120 height 10
click at [184, 44] on span "Epic Construction - DFW-S" at bounding box center [189, 43] width 120 height 10
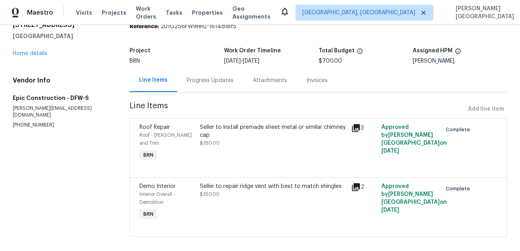
click at [232, 143] on div "Seller to install premade sheet metal or similar chimney cap $350.00" at bounding box center [273, 135] width 146 height 24
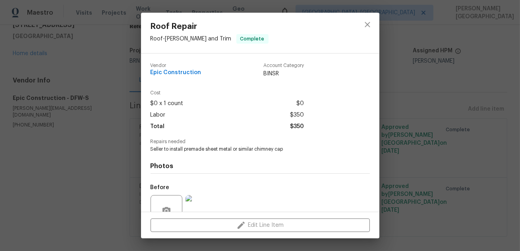
click at [197, 148] on span "Seller to install premade sheet metal or similar chimney cap" at bounding box center [248, 149] width 197 height 7
copy span "Seller to install premade sheet metal or similar chimney cap"
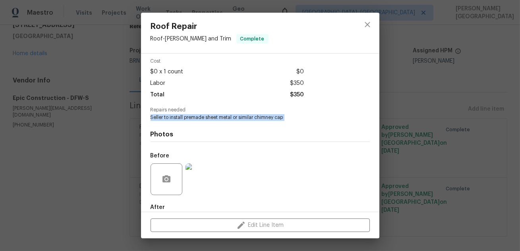
scroll to position [75, 0]
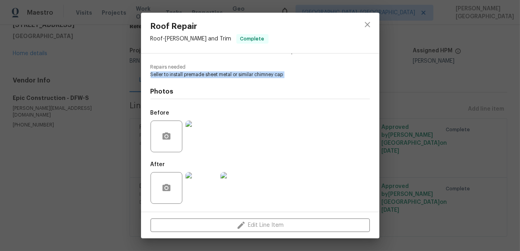
click at [197, 135] on img at bounding box center [201, 137] width 32 height 32
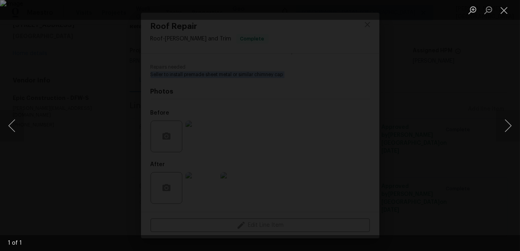
click at [484, 137] on div "Lightbox" at bounding box center [260, 125] width 520 height 251
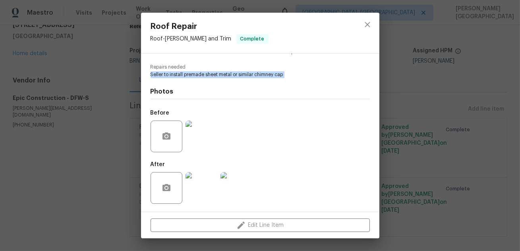
click at [185, 183] on img at bounding box center [201, 188] width 32 height 32
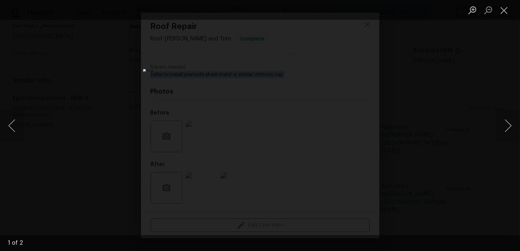
click at [414, 85] on div "Lightbox" at bounding box center [260, 125] width 520 height 251
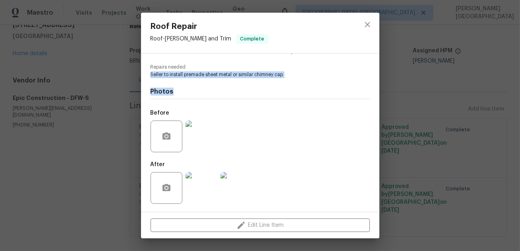
click at [414, 86] on div "Roof Repair Roof - Eaves and Trim Complete Vendor Epic Construction Account Cat…" at bounding box center [260, 125] width 520 height 251
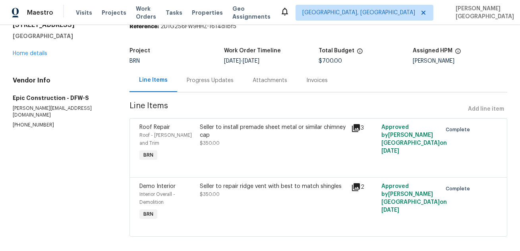
click at [268, 183] on div "Seller to repair ridge vent with best to match shingles" at bounding box center [273, 187] width 146 height 8
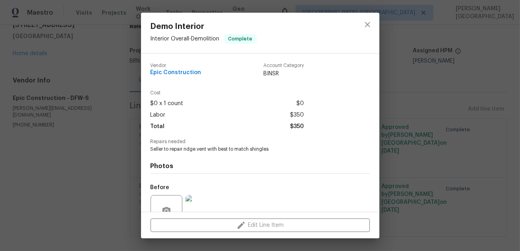
click at [214, 151] on span "Seller to repair ridge vent with best to match shingles" at bounding box center [248, 149] width 197 height 7
copy span "Seller to repair ridge vent with best to match shingles"
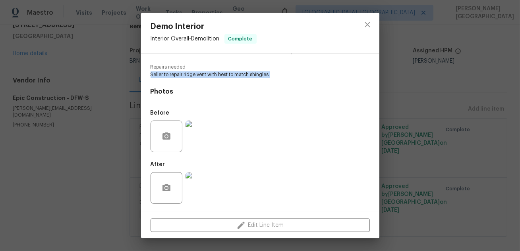
click at [206, 136] on img at bounding box center [201, 137] width 32 height 32
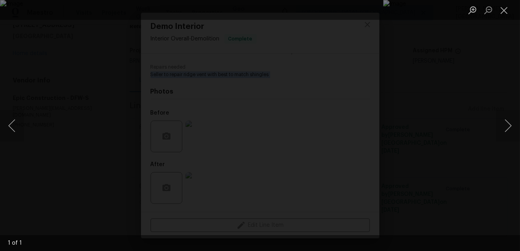
click at [411, 103] on div "Lightbox" at bounding box center [260, 125] width 520 height 251
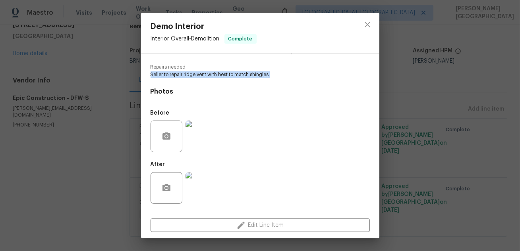
click at [204, 192] on img at bounding box center [201, 188] width 32 height 32
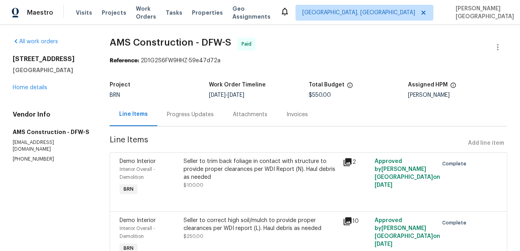
click at [304, 117] on div "Invoices" at bounding box center [296, 115] width 21 height 8
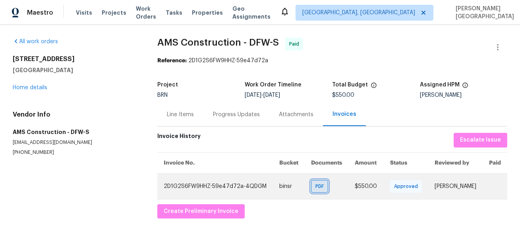
click at [315, 189] on span "PDF" at bounding box center [321, 187] width 12 height 8
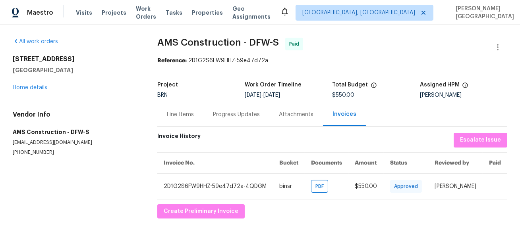
click at [178, 116] on div "Line Items" at bounding box center [180, 115] width 27 height 8
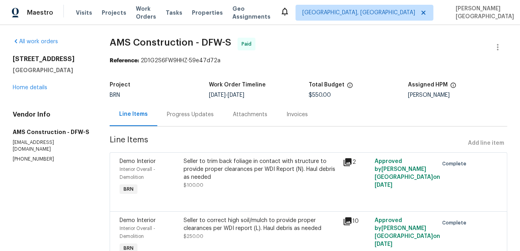
click at [202, 176] on div "Seller to trim back foliage in contact with structure to provide proper clearan…" at bounding box center [260, 170] width 154 height 24
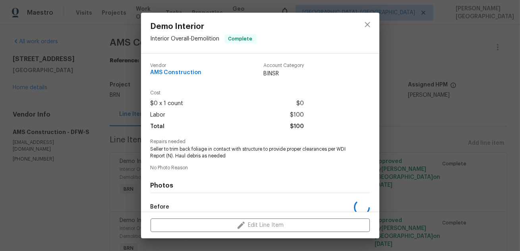
click at [200, 147] on span "Seller to trim back foliage in contact with structure to provide proper clearan…" at bounding box center [248, 153] width 197 height 14
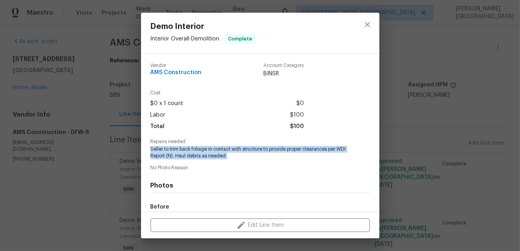
click at [200, 147] on span "Seller to trim back foliage in contact with structure to provide proper clearan…" at bounding box center [248, 153] width 197 height 14
copy span "Seller to trim back foliage in contact with structure to provide proper clearan…"
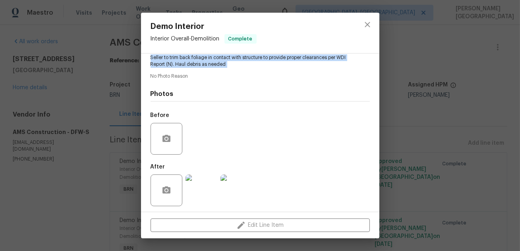
scroll to position [95, 0]
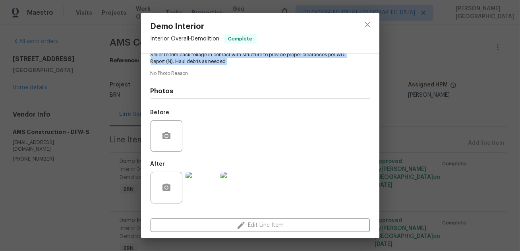
click at [202, 193] on img at bounding box center [201, 188] width 32 height 32
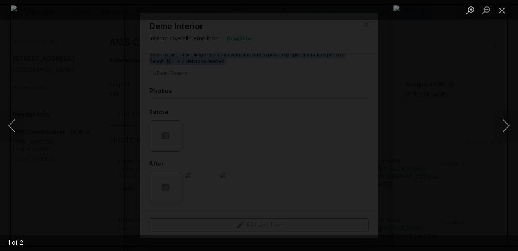
click at [458, 63] on div "Lightbox" at bounding box center [259, 125] width 518 height 251
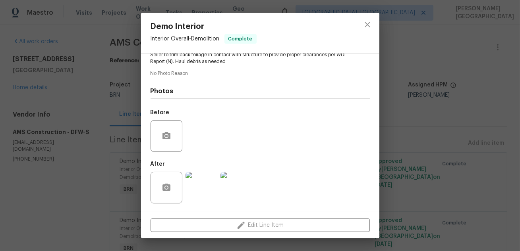
click at [458, 80] on div "Demo Interior Interior Overall - Demolition Complete Vendor AMS Construction Ac…" at bounding box center [260, 125] width 520 height 251
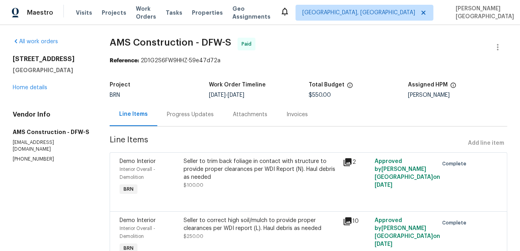
scroll to position [94, 0]
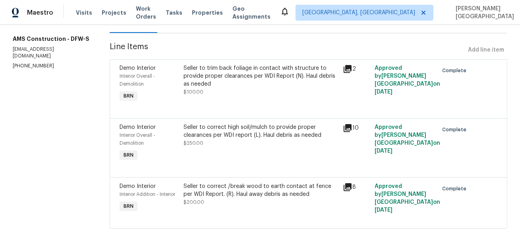
click at [255, 125] on div "Seller to correct high soil/mulch to provide proper clearances per WDI report (…" at bounding box center [260, 131] width 154 height 16
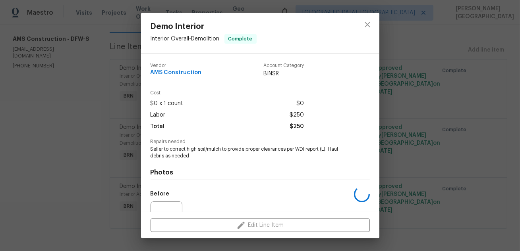
click at [186, 151] on span "Seller to correct high soil/mulch to provide proper clearances per WDI report (…" at bounding box center [248, 153] width 197 height 14
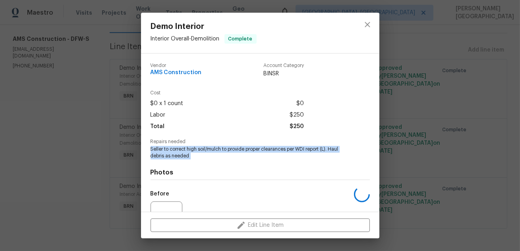
click at [186, 151] on span "Seller to correct high soil/mulch to provide proper clearances per WDI report (…" at bounding box center [248, 153] width 197 height 14
copy span "Seller to correct high soil/mulch to provide proper clearances per WDI report (…"
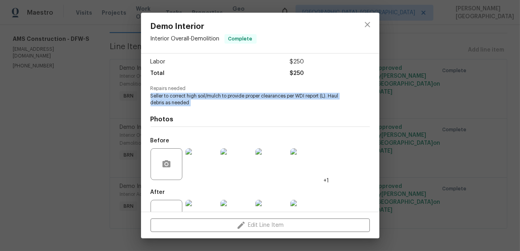
scroll to position [81, 0]
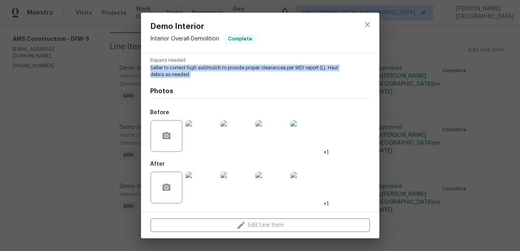
click at [239, 134] on img at bounding box center [236, 136] width 32 height 32
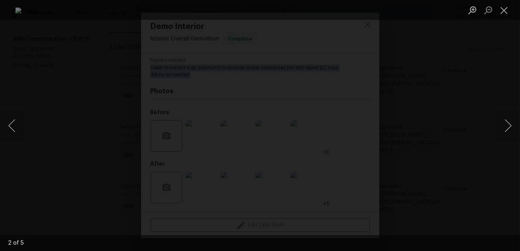
click at [502, 93] on div "Lightbox" at bounding box center [260, 125] width 520 height 251
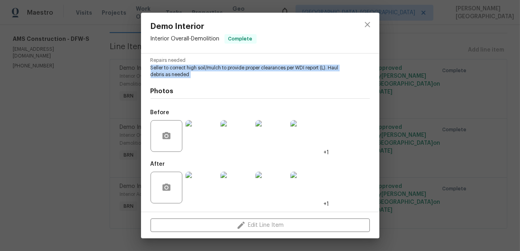
click at [312, 145] on img at bounding box center [306, 136] width 32 height 32
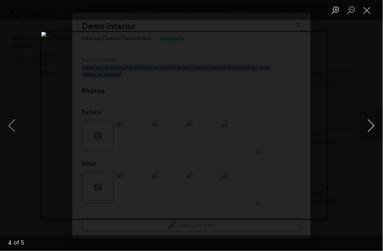
click at [381, 130] on button "Next image" at bounding box center [371, 126] width 24 height 32
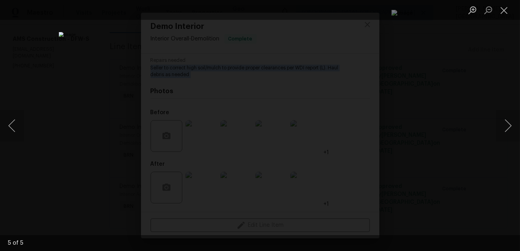
click at [478, 55] on div "Lightbox" at bounding box center [260, 125] width 520 height 251
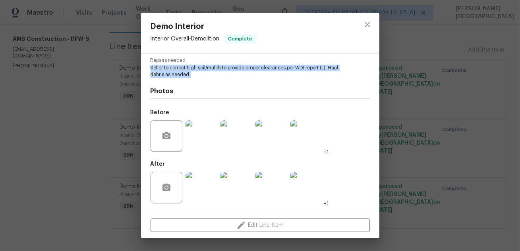
click at [229, 183] on img at bounding box center [236, 188] width 32 height 32
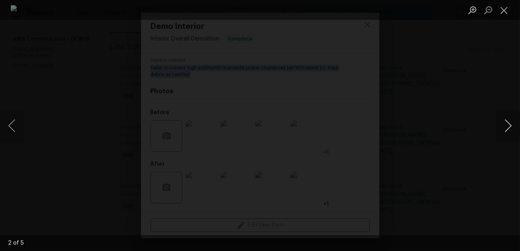
click at [506, 120] on button "Next image" at bounding box center [508, 126] width 24 height 32
click at [10, 133] on button "Previous image" at bounding box center [12, 126] width 24 height 32
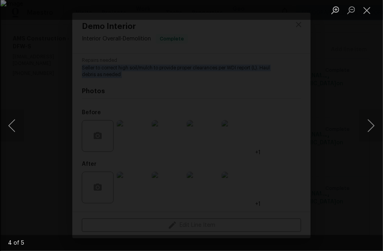
click at [359, 71] on div "Lightbox" at bounding box center [191, 125] width 383 height 251
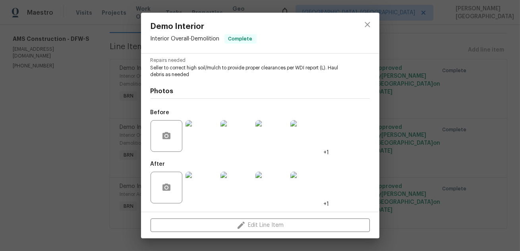
click at [437, 89] on div "Demo Interior Interior Overall - Demolition Complete Vendor AMS Construction Ac…" at bounding box center [260, 125] width 520 height 251
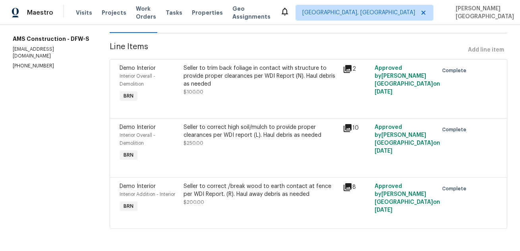
click at [224, 135] on div "Seller to correct high soil/mulch to provide proper clearances per WDI report (…" at bounding box center [260, 131] width 154 height 16
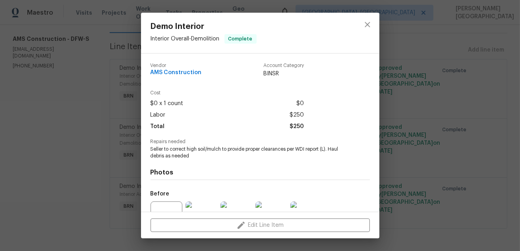
click at [203, 151] on span "Seller to correct high soil/mulch to provide proper clearances per WDI report (…" at bounding box center [248, 153] width 197 height 14
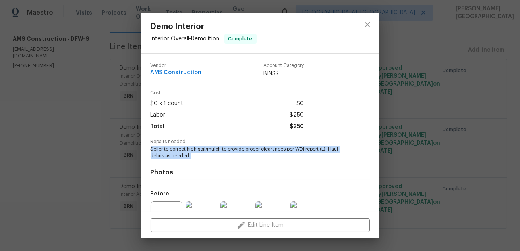
click at [203, 151] on span "Seller to correct high soil/mulch to provide proper clearances per WDI report (…" at bounding box center [248, 153] width 197 height 14
copy span "Seller to correct high soil/mulch to provide proper clearances per WDI report (…"
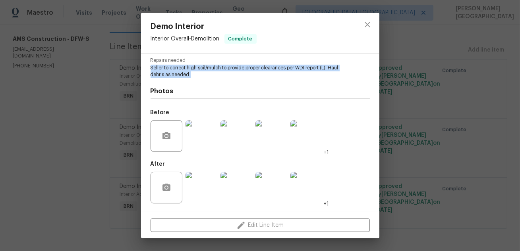
click at [238, 127] on img at bounding box center [236, 136] width 32 height 32
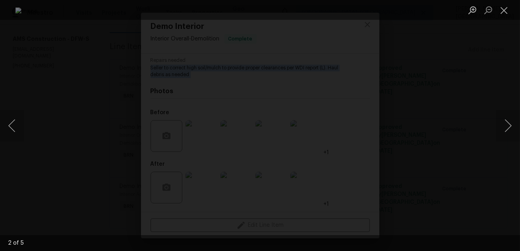
click at [510, 61] on div "Lightbox" at bounding box center [260, 125] width 520 height 251
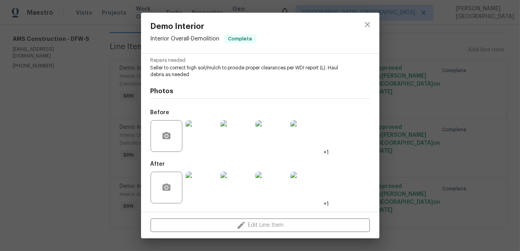
click at [434, 77] on div "Demo Interior Interior Overall - Demolition Complete Vendor AMS Construction Ac…" at bounding box center [260, 125] width 520 height 251
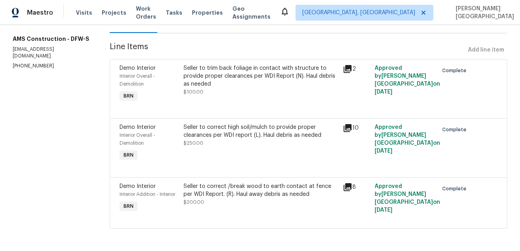
click at [241, 195] on div "Seller to correct /break wood to earth contact at fence per WDI Report. (R). Ha…" at bounding box center [260, 191] width 154 height 16
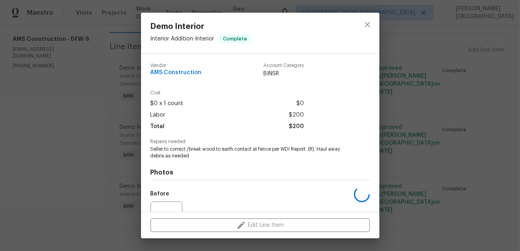
click at [224, 151] on span "Seller to correct /break wood to earth contact at fence per WDI Report. (R). Ha…" at bounding box center [248, 153] width 197 height 14
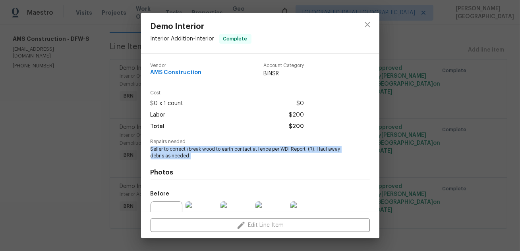
click at [224, 151] on span "Seller to correct /break wood to earth contact at fence per WDI Report. (R). Ha…" at bounding box center [248, 153] width 197 height 14
copy span "Seller to correct /break wood to earth contact at fence per WDI Report. (R). Ha…"
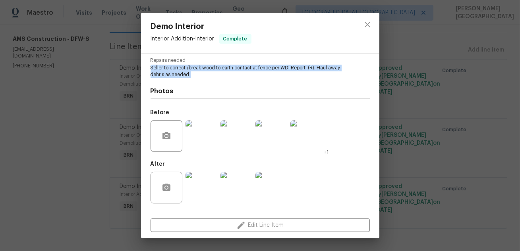
click at [237, 142] on img at bounding box center [236, 136] width 32 height 32
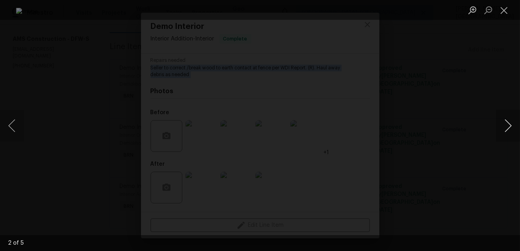
click at [511, 129] on button "Next image" at bounding box center [508, 126] width 24 height 32
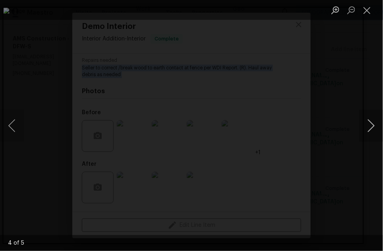
click at [374, 127] on button "Next image" at bounding box center [371, 126] width 24 height 32
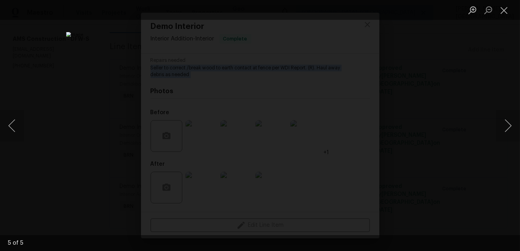
click at [433, 87] on div "Lightbox" at bounding box center [260, 125] width 520 height 251
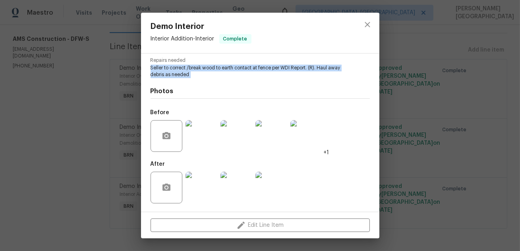
click at [237, 182] on img at bounding box center [236, 188] width 32 height 32
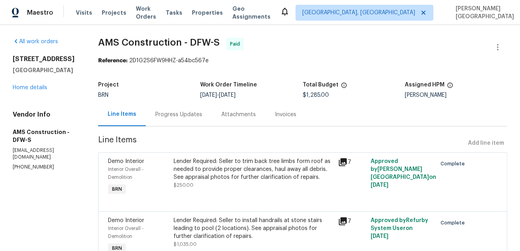
click at [285, 120] on div "Invoices" at bounding box center [285, 114] width 41 height 23
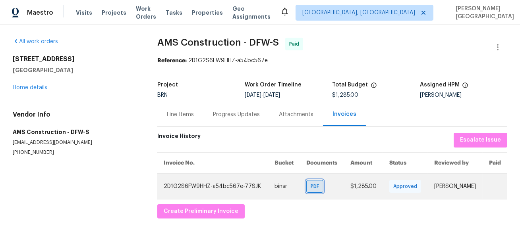
click at [306, 189] on div "PDF" at bounding box center [314, 186] width 17 height 13
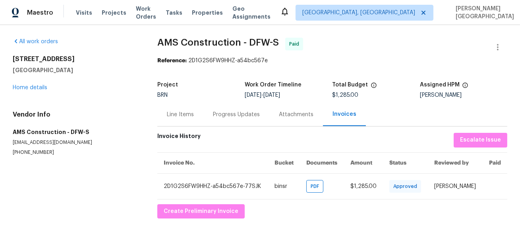
click at [178, 117] on div "Line Items" at bounding box center [180, 115] width 27 height 8
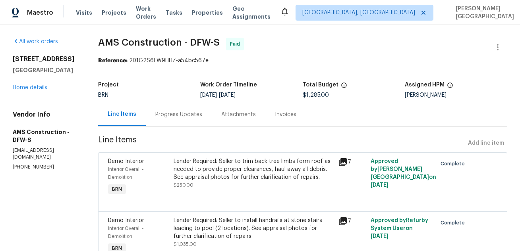
scroll to position [60, 0]
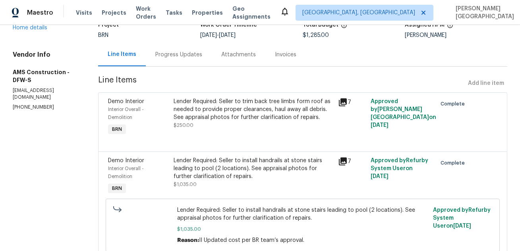
click at [197, 113] on div "Lender Required: Seller to trim back tree limbs form roof as needed to provide …" at bounding box center [253, 110] width 159 height 24
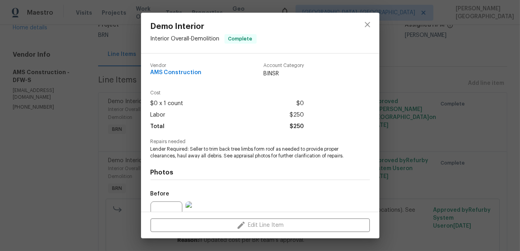
click at [178, 157] on span "Lender Required: Seller to trim back tree limbs form roof as needed to provide …" at bounding box center [248, 153] width 197 height 14
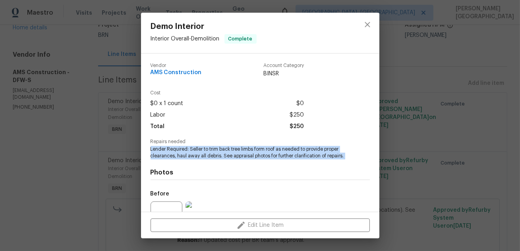
click at [178, 157] on span "Lender Required: Seller to trim back tree limbs form roof as needed to provide …" at bounding box center [248, 153] width 197 height 14
copy span "Lender Required: Seller to trim back tree limbs form roof as needed to provide …"
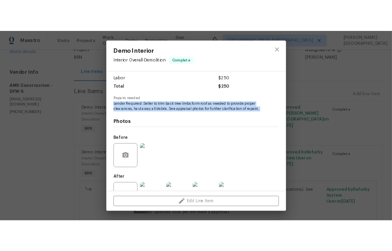
scroll to position [81, 0]
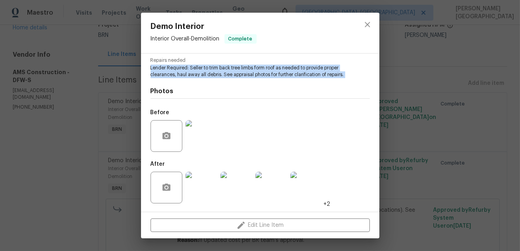
click at [204, 140] on img at bounding box center [201, 136] width 32 height 32
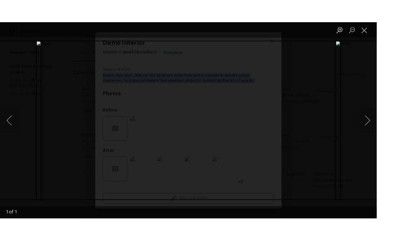
scroll to position [60, 0]
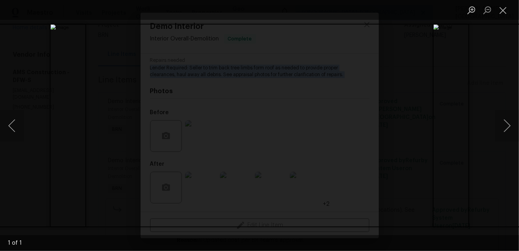
click at [457, 110] on div "Lightbox" at bounding box center [259, 125] width 519 height 251
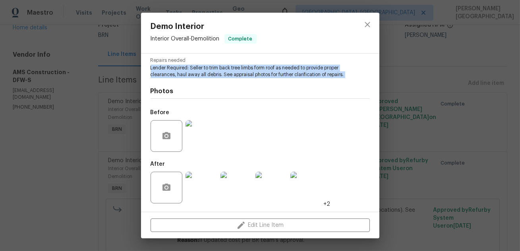
click at [234, 188] on img at bounding box center [236, 188] width 32 height 32
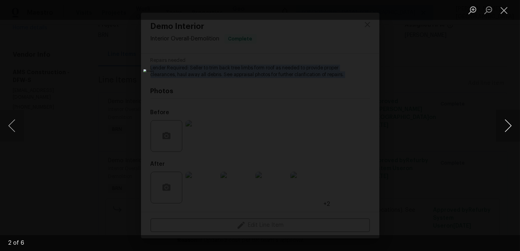
click at [500, 122] on button "Next image" at bounding box center [508, 126] width 24 height 32
click at [455, 98] on div "Lightbox" at bounding box center [260, 125] width 520 height 251
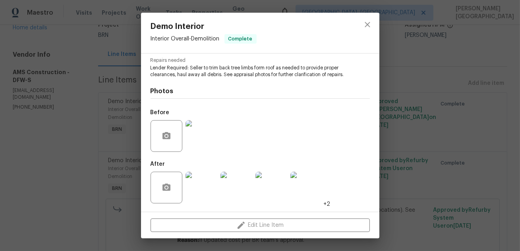
click at [436, 154] on div "Demo Interior Interior Overall - Demolition Complete Vendor AMS Construction Ac…" at bounding box center [260, 125] width 520 height 251
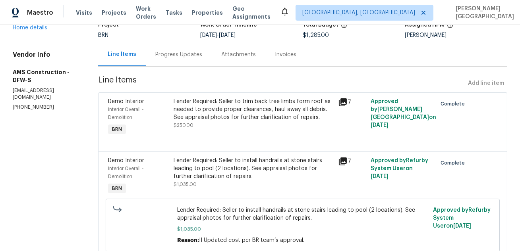
scroll to position [91, 0]
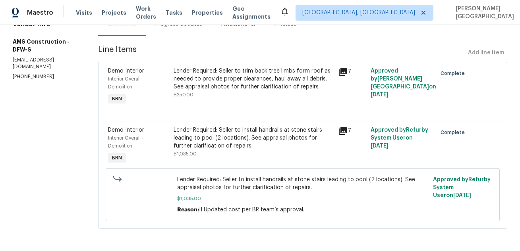
click at [245, 137] on div "Lender Required: Seller to install handrails at stone stairs leading to pool (2…" at bounding box center [253, 138] width 159 height 24
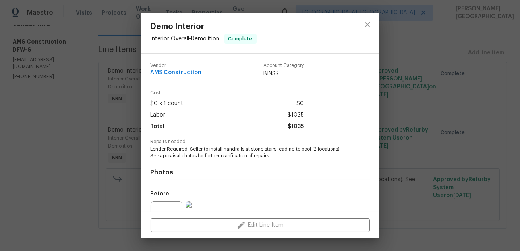
click at [193, 153] on span "Lender Required: Seller to install handrails at stone stairs leading to pool (2…" at bounding box center [248, 153] width 197 height 14
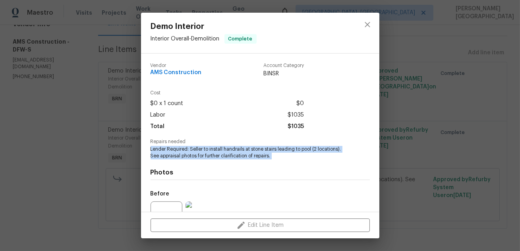
click at [193, 153] on span "Lender Required: Seller to install handrails at stone stairs leading to pool (2…" at bounding box center [248, 153] width 197 height 14
copy span "Lender Required: Seller to install handrails at stone stairs leading to pool (2…"
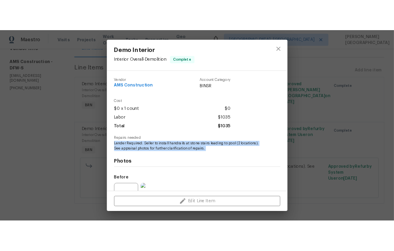
scroll to position [81, 0]
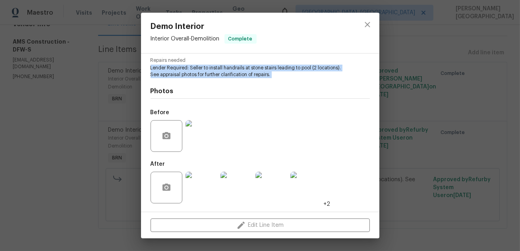
click at [195, 122] on img at bounding box center [201, 136] width 32 height 32
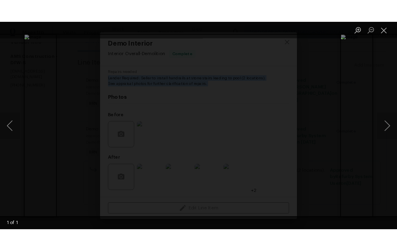
scroll to position [91, 0]
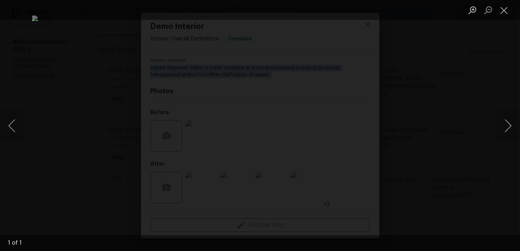
click at [468, 90] on div "Lightbox" at bounding box center [260, 125] width 520 height 251
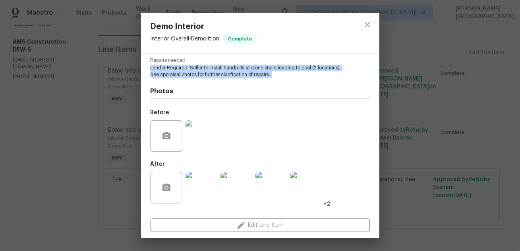
click at [235, 183] on img at bounding box center [236, 188] width 32 height 32
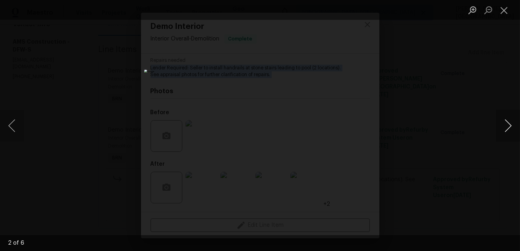
click at [505, 127] on button "Next image" at bounding box center [508, 126] width 24 height 32
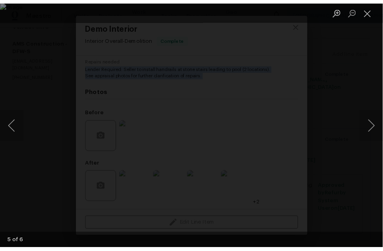
scroll to position [107, 0]
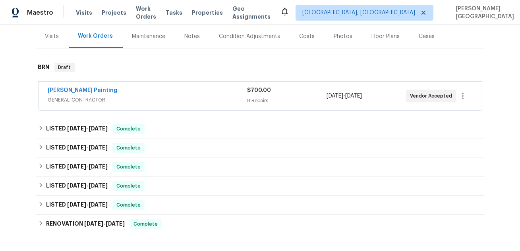
scroll to position [31, 0]
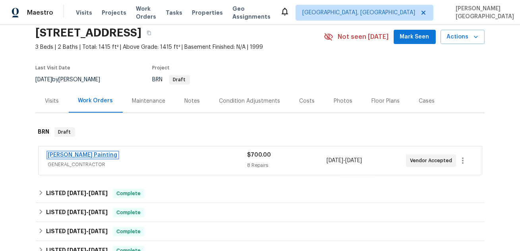
click at [68, 156] on link "Perez Painting" at bounding box center [82, 155] width 69 height 6
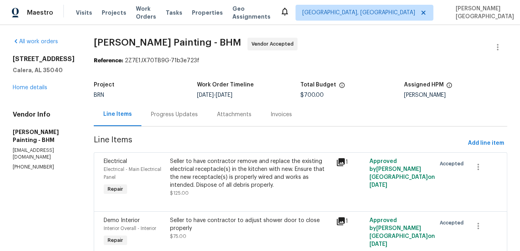
click at [203, 119] on div "Progress Updates" at bounding box center [174, 114] width 66 height 23
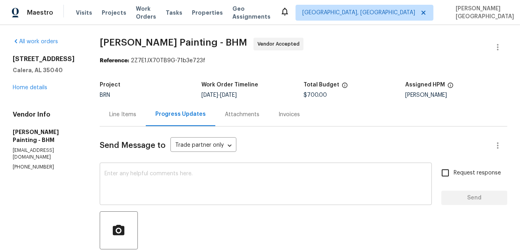
click at [182, 186] on textarea at bounding box center [265, 185] width 322 height 28
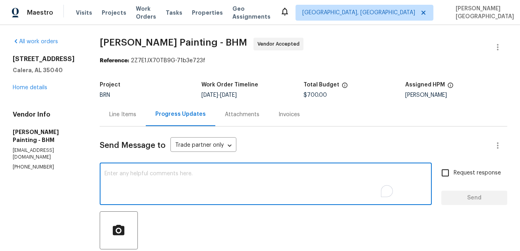
paste textarea "Thank you for accepting the WO. Could you please update on the timeline?"
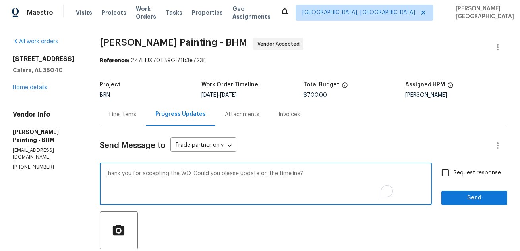
type textarea "Thank you for accepting the WO. Could you please update on the timeline?"
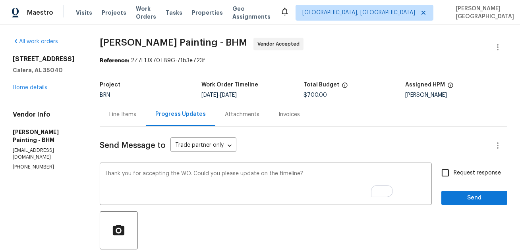
click at [457, 176] on span "Request response" at bounding box center [476, 173] width 47 height 8
click at [453, 176] on input "Request response" at bounding box center [445, 173] width 17 height 17
checkbox input "true"
click at [461, 205] on div "Send Message to Trade partner only Trade partner only ​ Thank you for accepting…" at bounding box center [303, 232] width 407 height 210
click at [460, 194] on span "Send" at bounding box center [474, 198] width 53 height 10
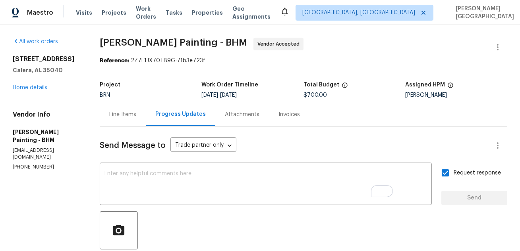
click at [137, 44] on span "Perez Painting - BHM" at bounding box center [173, 43] width 147 height 10
click at [171, 44] on span "Perez Painting - BHM" at bounding box center [173, 43] width 147 height 10
copy span "Perez Painting"
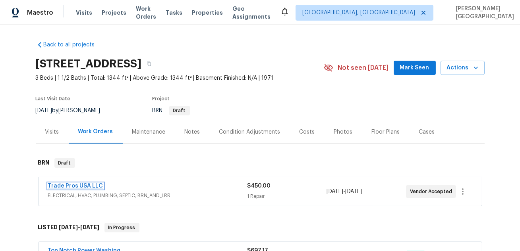
click at [94, 185] on link "Trade Pros USA LLC" at bounding box center [75, 186] width 55 height 6
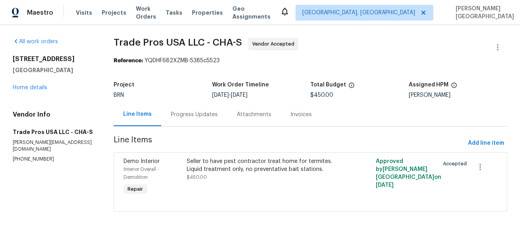
click at [203, 124] on div "Progress Updates" at bounding box center [194, 114] width 66 height 23
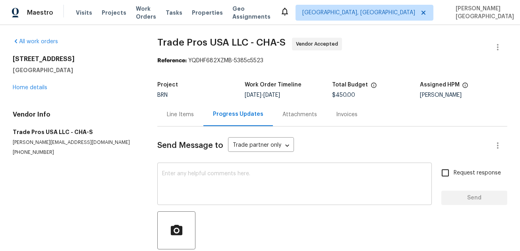
click at [172, 181] on textarea at bounding box center [294, 185] width 265 height 28
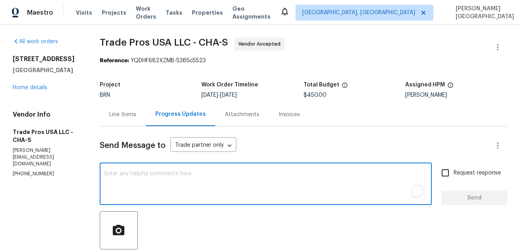
paste textarea "Thank you for accepting the WO. Could you please update on the timeline?"
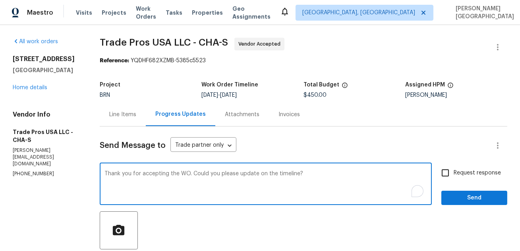
type textarea "Thank you for accepting the WO. Could you please update on the timeline?"
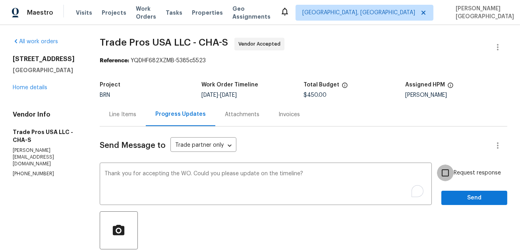
click at [453, 176] on input "Request response" at bounding box center [445, 173] width 17 height 17
checkbox input "true"
click at [461, 200] on span "Send" at bounding box center [474, 198] width 53 height 10
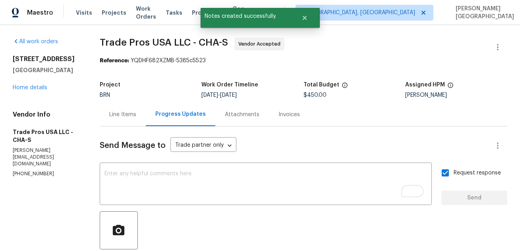
click at [119, 41] on span "Trade Pros USA LLC - CHA-S" at bounding box center [164, 43] width 128 height 10
click at [156, 41] on span "Trade Pros USA LLC - CHA-S" at bounding box center [164, 43] width 128 height 10
copy span "Trade Pros USA"
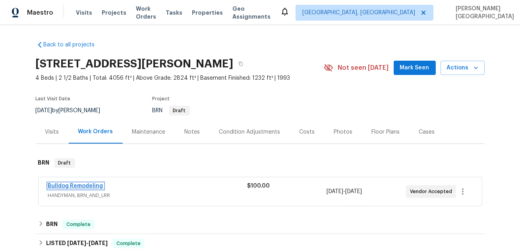
click at [85, 184] on link "Bulldog Remodeling" at bounding box center [75, 186] width 55 height 6
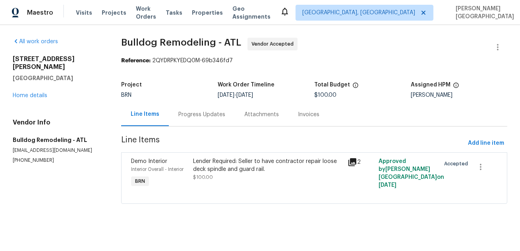
click at [199, 118] on div "Progress Updates" at bounding box center [201, 115] width 47 height 8
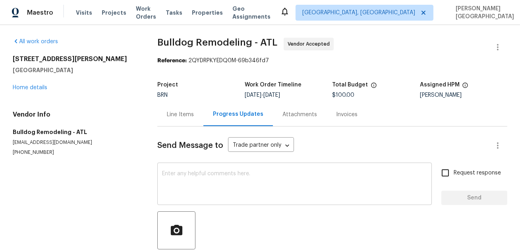
click at [191, 185] on textarea at bounding box center [294, 185] width 265 height 28
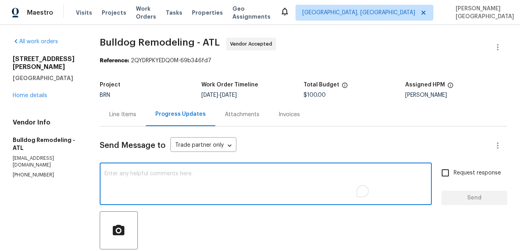
paste textarea "Thank you for accepting the WO. Could you please update on the timeline?"
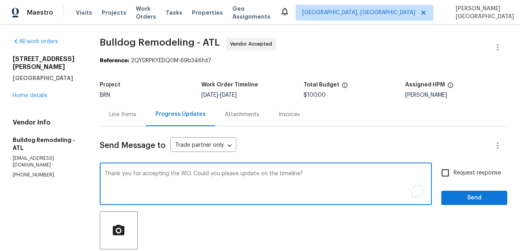
type textarea "Thank you for accepting the WO. Could you please update on the timeline?"
click at [450, 181] on input "Request response" at bounding box center [445, 173] width 17 height 17
checkbox input "true"
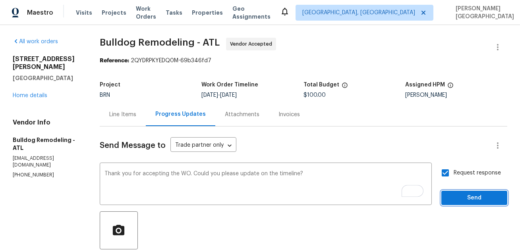
click at [455, 193] on span "Send" at bounding box center [474, 198] width 53 height 10
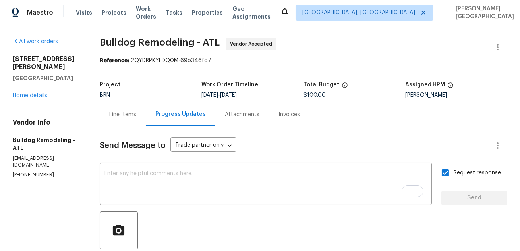
click at [114, 41] on span "Bulldog Remodeling - ATL" at bounding box center [160, 43] width 120 height 10
click at [178, 50] on span "Bulldog Remodeling - ATL Vendor Accepted" at bounding box center [294, 47] width 388 height 19
click at [104, 43] on span "Bulldog Remodeling - ATL" at bounding box center [160, 43] width 120 height 10
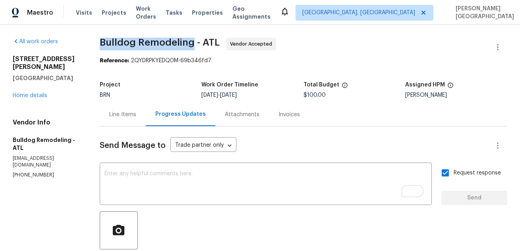
click at [180, 43] on span "Bulldog Remodeling - ATL" at bounding box center [160, 43] width 120 height 10
copy span "Bulldog Remodeling"
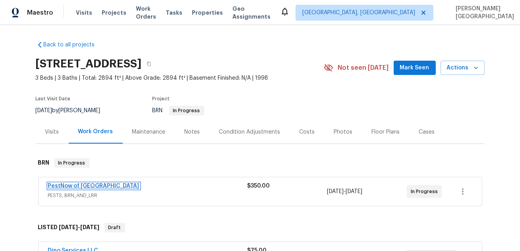
click at [85, 184] on link "PestNow of [GEOGRAPHIC_DATA]" at bounding box center [93, 186] width 91 height 6
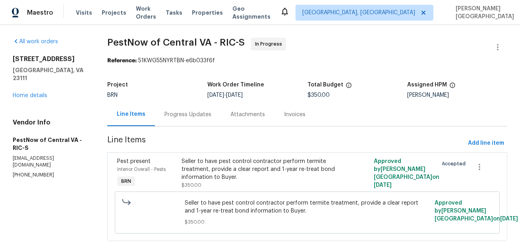
click at [190, 118] on div "Progress Updates" at bounding box center [187, 115] width 47 height 8
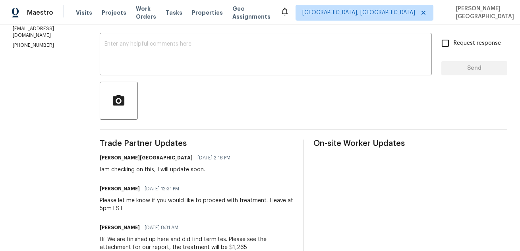
scroll to position [77, 0]
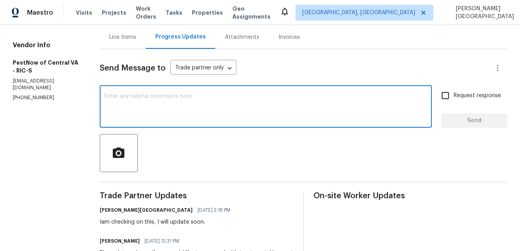
click at [135, 114] on textarea at bounding box center [265, 108] width 322 height 28
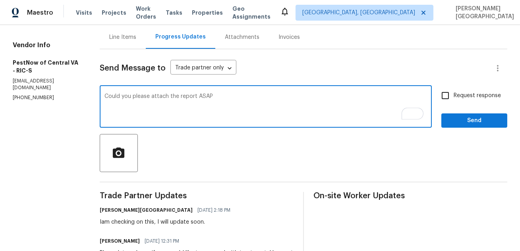
type textarea "Could you please attach the report ASAP"
click at [451, 91] on input "Request response" at bounding box center [445, 95] width 17 height 17
checkbox input "true"
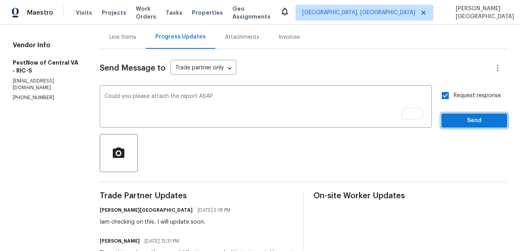
click at [456, 117] on span "Send" at bounding box center [474, 121] width 53 height 10
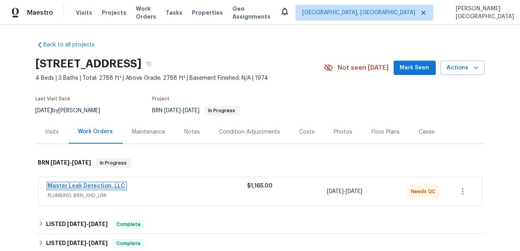
click at [112, 184] on link "Master Leak Detection, LLC" at bounding box center [86, 186] width 77 height 6
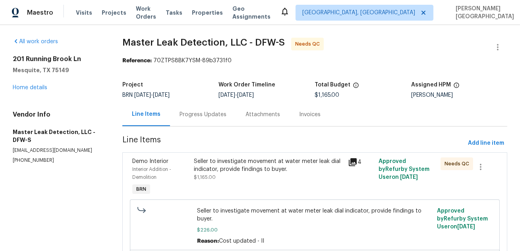
click at [217, 116] on div "Progress Updates" at bounding box center [202, 115] width 47 height 8
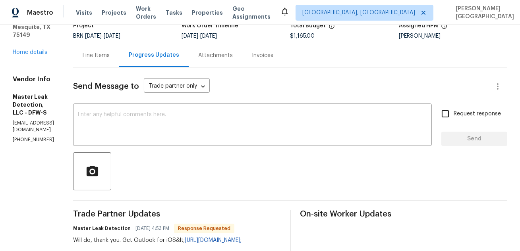
scroll to position [31, 0]
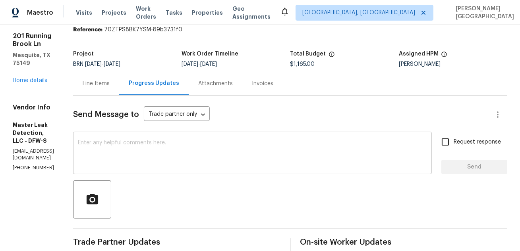
click at [150, 156] on textarea at bounding box center [252, 154] width 349 height 28
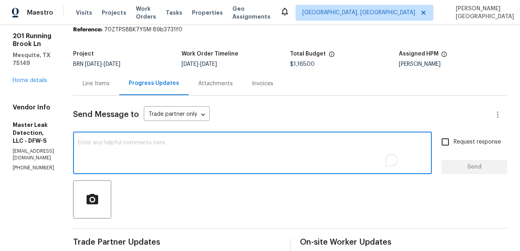
paste textarea "The inspector reports that the water meter is still moving. The buyers are very…"
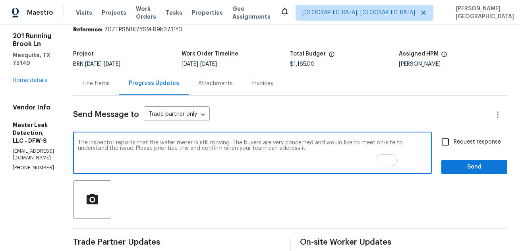
drag, startPoint x: 219, startPoint y: 149, endPoint x: 337, endPoint y: 156, distance: 118.5
click at [337, 156] on textarea "The inspector reports that the water meter is still moving. The buyers are very…" at bounding box center [252, 154] width 349 height 28
type textarea "The inspector reports that the water meter is still moving. The buyers are very…"
click at [466, 148] on label "Request response" at bounding box center [469, 142] width 64 height 17
click at [453, 148] on input "Request response" at bounding box center [445, 142] width 17 height 17
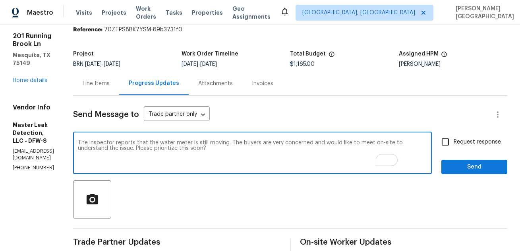
checkbox input "true"
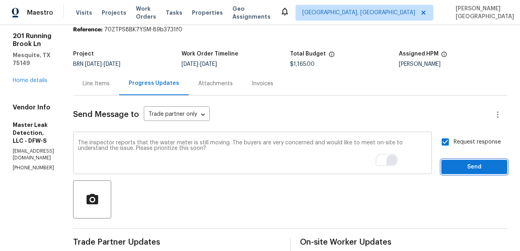
click at [471, 163] on span "Send" at bounding box center [474, 167] width 53 height 10
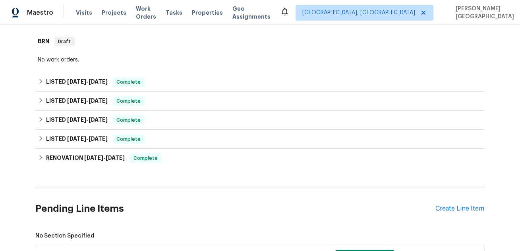
scroll to position [166, 0]
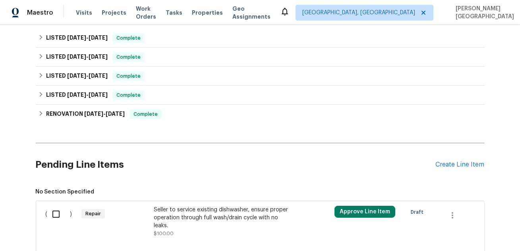
click at [197, 214] on div "Seller to service existing dishwasher, ensure proper operation through full was…" at bounding box center [224, 218] width 140 height 24
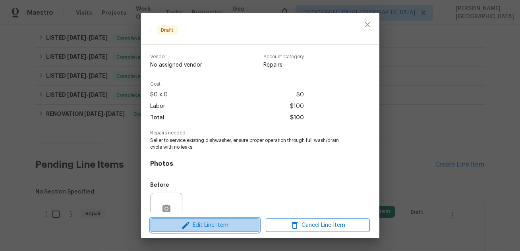
click at [218, 227] on span "Edit Line Item" at bounding box center [205, 226] width 104 height 10
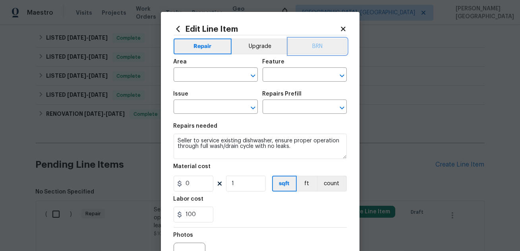
click at [316, 48] on button "BRN" at bounding box center [317, 47] width 58 height 16
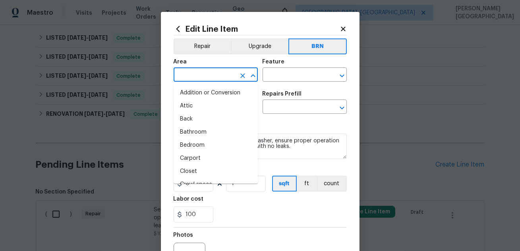
click at [200, 75] on input "text" at bounding box center [205, 75] width 62 height 12
type input "i"
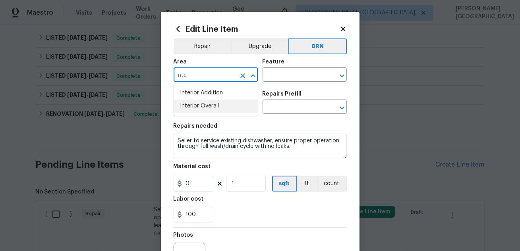
click at [210, 100] on li "Interior Overall" at bounding box center [216, 106] width 84 height 13
type input "Interior Overall"
click at [279, 74] on input "text" at bounding box center [293, 75] width 62 height 12
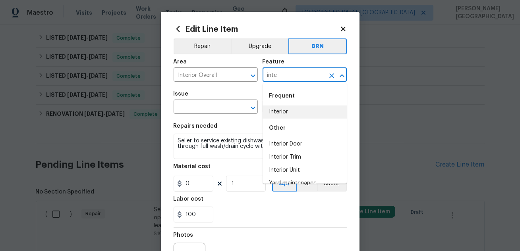
click at [288, 114] on li "Interior" at bounding box center [304, 112] width 84 height 13
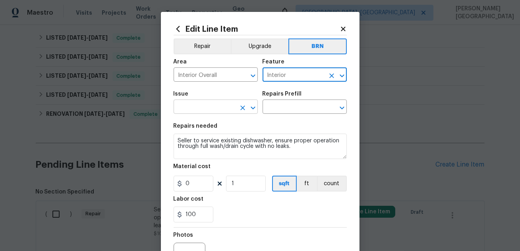
type input "Interior"
click at [210, 106] on input "text" at bounding box center [205, 108] width 62 height 12
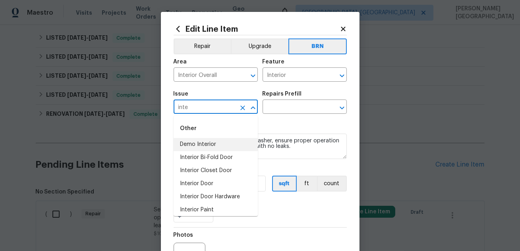
click at [217, 146] on li "Demo Interior" at bounding box center [216, 144] width 84 height 13
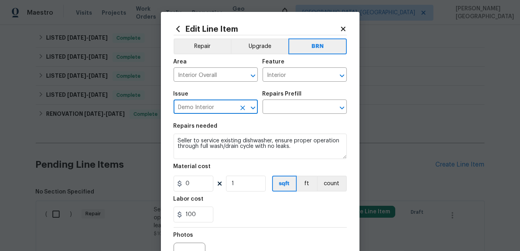
type input "Demo Interior"
click at [298, 100] on div "Repairs Prefill" at bounding box center [304, 96] width 84 height 10
click at [292, 104] on input "text" at bounding box center [293, 108] width 62 height 12
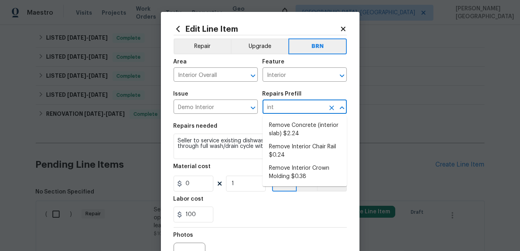
type input "inte"
click at [286, 141] on li "Remove Interior Chair Rail $0.24" at bounding box center [304, 151] width 84 height 21
type input "Demolition"
type input "Remove Interior Chair Rail $0.24"
type textarea "Remove and properly dispose of the interior chair rail trim as outlined by the …"
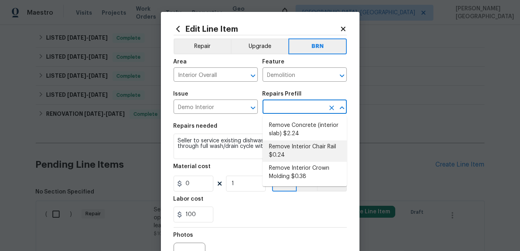
type input "0.24"
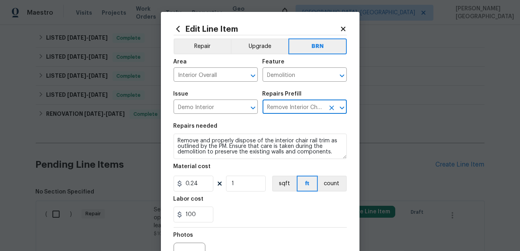
type input "Remove Interior Chair Rail $0.24"
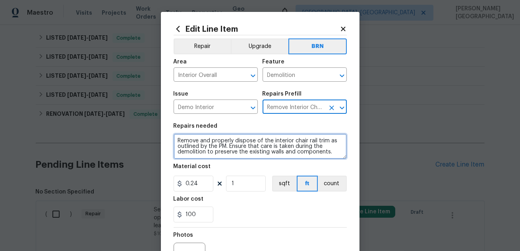
click at [239, 148] on textarea "Remove and properly dispose of the interior chair rail trim as outlined by the …" at bounding box center [260, 146] width 173 height 25
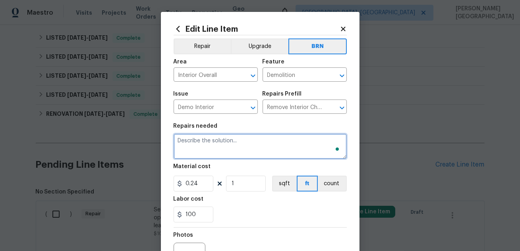
paste textarea "Seller to service existing dishwasher, ensure proper operation through full was…"
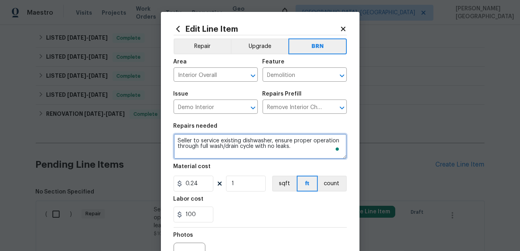
type textarea "Seller to service existing dishwasher, ensure proper operation through full was…"
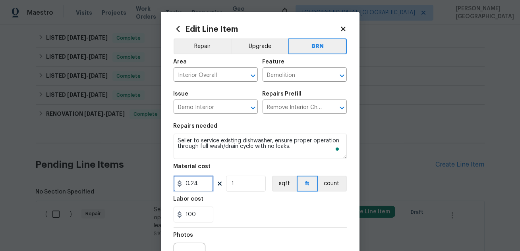
click at [199, 186] on input "0.24" at bounding box center [194, 184] width 40 height 16
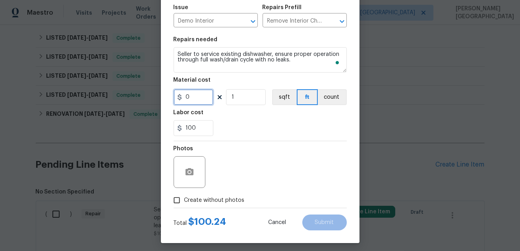
scroll to position [90, 0]
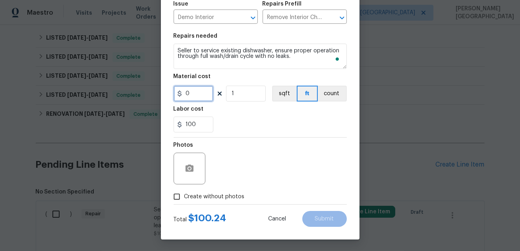
type input "0"
click at [187, 172] on icon "button" at bounding box center [189, 168] width 8 height 7
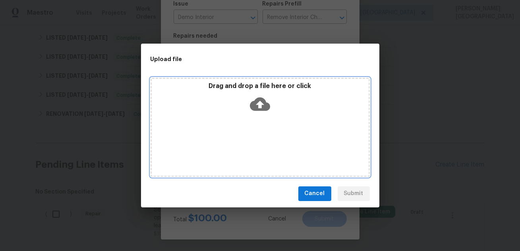
click at [256, 110] on icon at bounding box center [260, 104] width 20 height 14
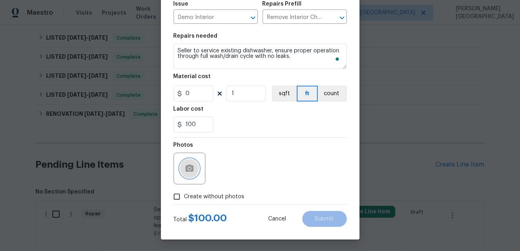
click at [191, 164] on icon "button" at bounding box center [190, 169] width 10 height 10
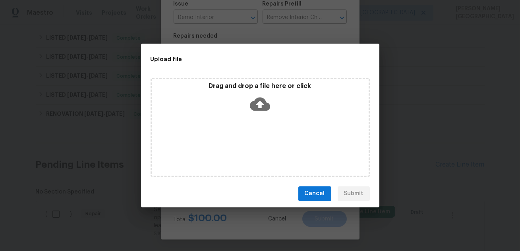
click at [260, 103] on icon at bounding box center [260, 104] width 20 height 20
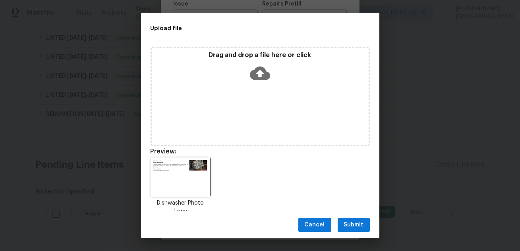
click at [350, 226] on span "Submit" at bounding box center [353, 225] width 19 height 10
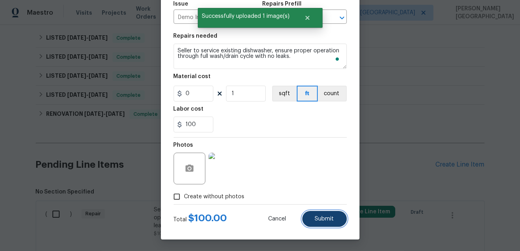
click at [332, 222] on span "Submit" at bounding box center [324, 219] width 19 height 6
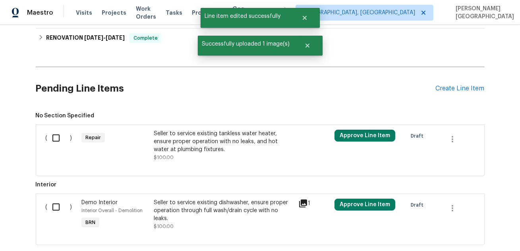
scroll to position [270, 0]
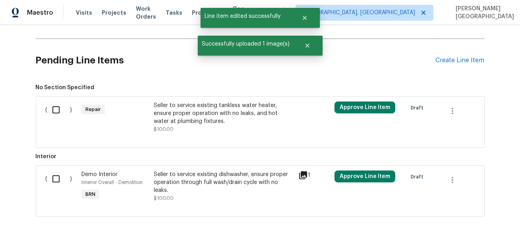
click at [214, 116] on div "Seller to service existing tankless water heater, ensure proper operation with …" at bounding box center [224, 114] width 140 height 24
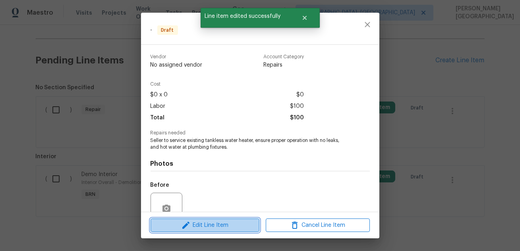
click at [203, 222] on span "Edit Line Item" at bounding box center [205, 226] width 104 height 10
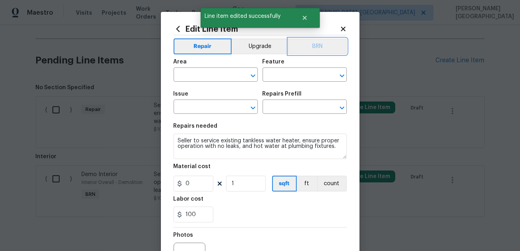
click at [324, 41] on button "BRN" at bounding box center [317, 47] width 58 height 16
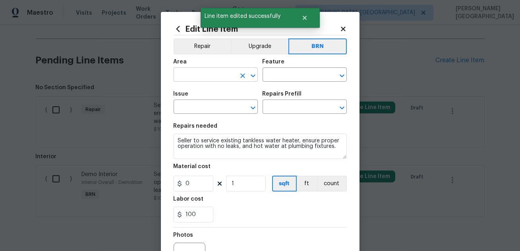
click at [189, 69] on figure "Area ​" at bounding box center [216, 70] width 84 height 23
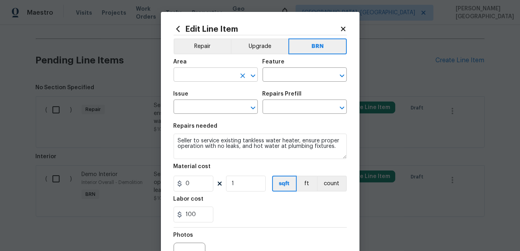
click at [190, 77] on input "text" at bounding box center [205, 75] width 62 height 12
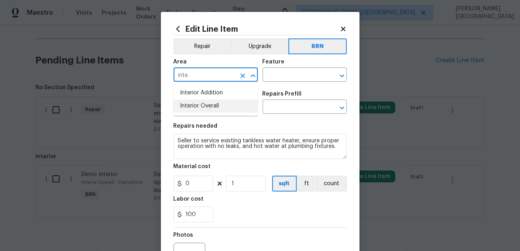
click at [204, 106] on li "Interior Overall" at bounding box center [216, 106] width 84 height 13
type input "Interior Overall"
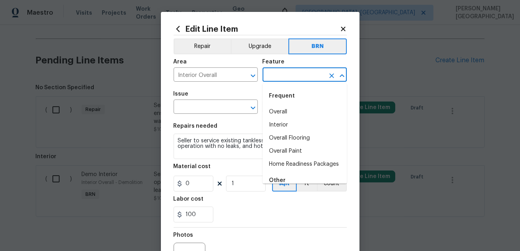
click at [272, 77] on input "text" at bounding box center [293, 75] width 62 height 12
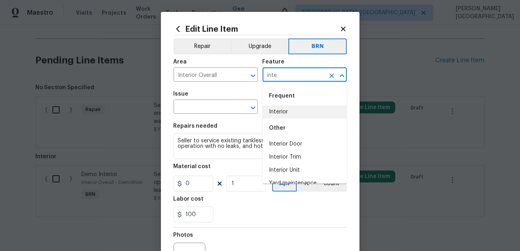
click at [274, 113] on li "Interior" at bounding box center [304, 112] width 84 height 13
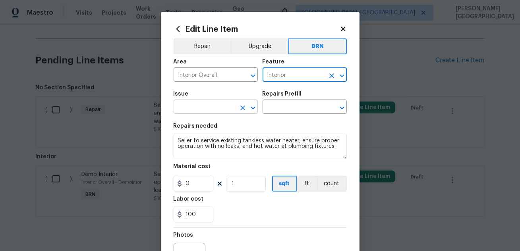
type input "Interior"
click at [208, 110] on input "text" at bounding box center [205, 108] width 62 height 12
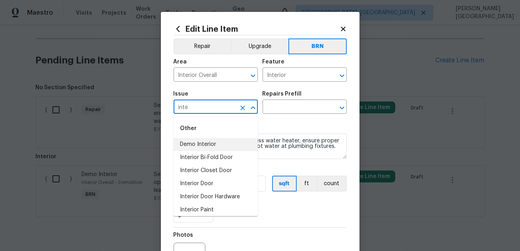
click at [209, 142] on li "Demo Interior" at bounding box center [216, 144] width 84 height 13
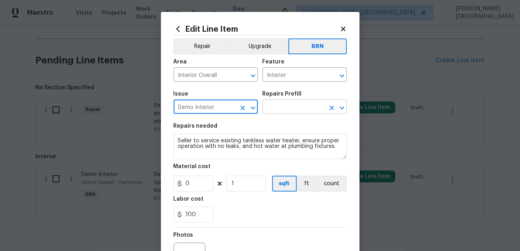
type input "Demo Interior"
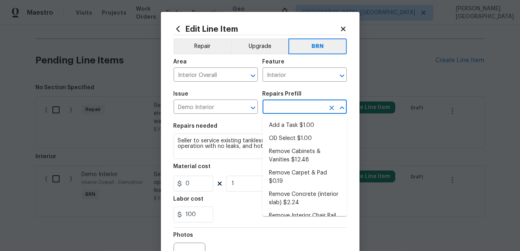
click at [280, 110] on input "text" at bounding box center [293, 108] width 62 height 12
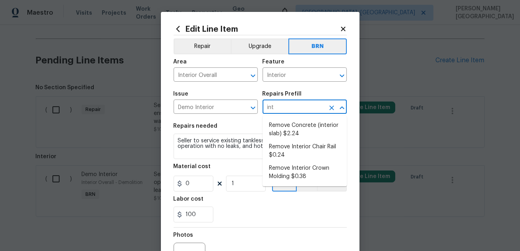
type input "inte"
click at [283, 137] on li "Remove Concrete (interior slab) $2.24" at bounding box center [304, 129] width 84 height 21
type input "Demolition"
type input "Remove Concrete (interior slab) $2.24"
type textarea "Demo/remove and properly dispose of the concrete (1''-4'') as outlined by the P…"
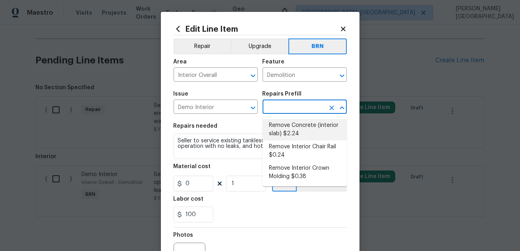
type input "2.24"
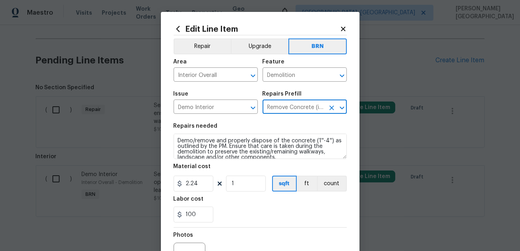
type input "Remove Concrete (interior slab) $2.24"
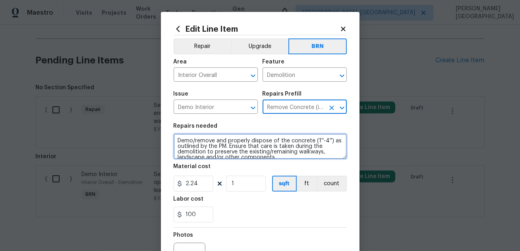
click at [239, 143] on textarea "Demo/remove and properly dispose of the concrete (1''-4'') as outlined by the P…" at bounding box center [260, 146] width 173 height 25
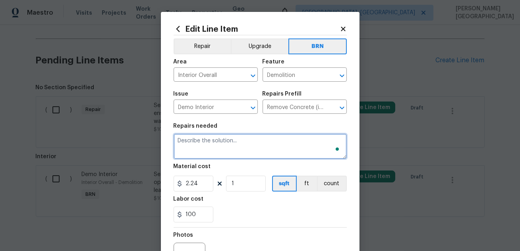
paste textarea "Seller to service existing dishwasher, ensure proper operation through full was…"
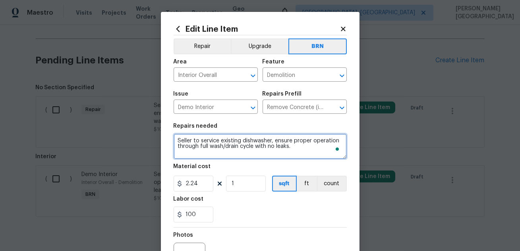
type textarea "Seller to service existing dishwasher, ensure proper operation through full was…"
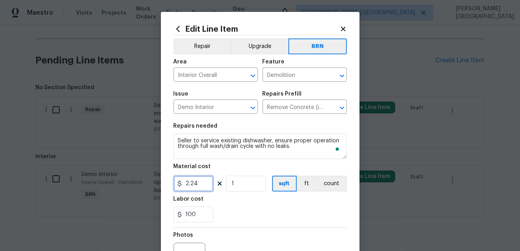
click at [197, 181] on input "2.24" at bounding box center [194, 184] width 40 height 16
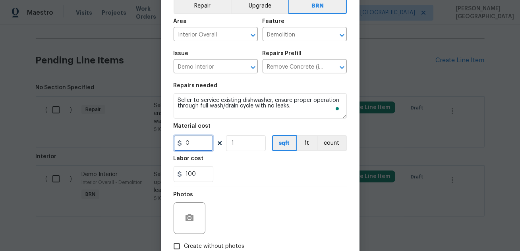
scroll to position [90, 0]
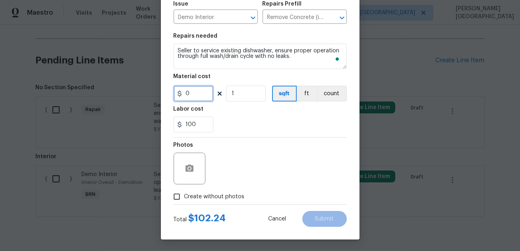
type input "0"
click at [191, 166] on icon "button" at bounding box center [189, 168] width 8 height 7
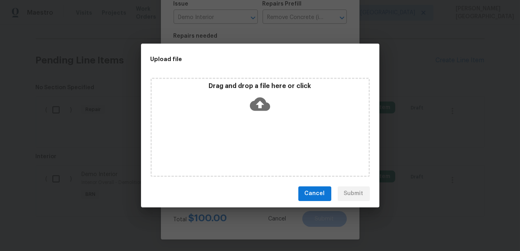
click at [257, 106] on icon at bounding box center [260, 104] width 20 height 14
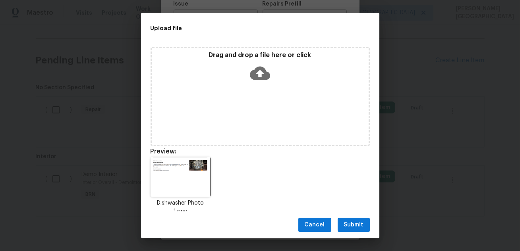
click at [351, 228] on span "Submit" at bounding box center [353, 225] width 19 height 10
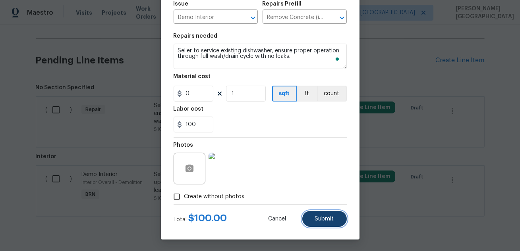
click at [324, 221] on span "Submit" at bounding box center [324, 219] width 19 height 6
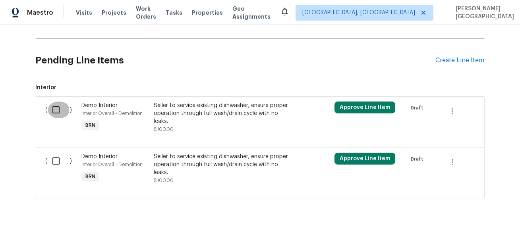
click at [57, 107] on input "checkbox" at bounding box center [59, 110] width 23 height 17
checkbox input "true"
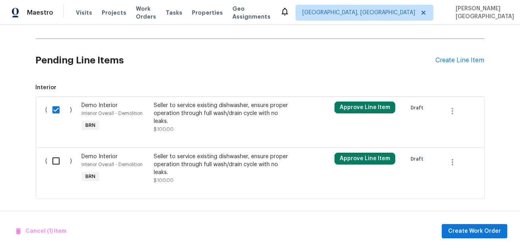
click at [58, 174] on div "( )" at bounding box center [61, 168] width 36 height 37
click at [57, 163] on input "checkbox" at bounding box center [59, 161] width 23 height 17
checkbox input "true"
click at [476, 232] on span "Create Work Order" at bounding box center [474, 232] width 53 height 10
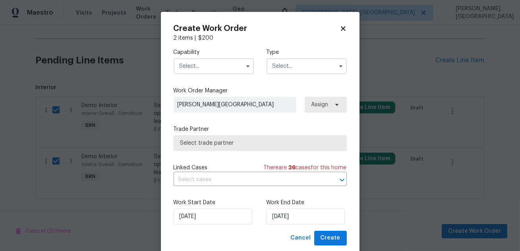
click at [233, 71] on input "text" at bounding box center [214, 66] width 80 height 16
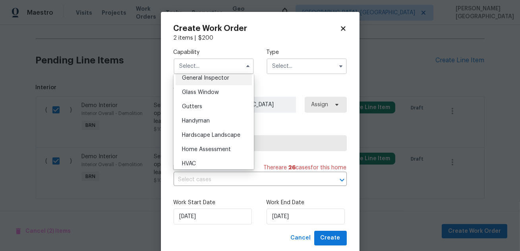
scroll to position [417, 0]
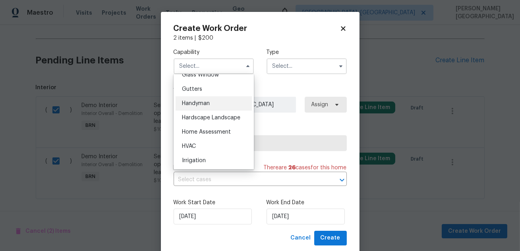
click at [210, 102] on span "Handyman" at bounding box center [196, 104] width 28 height 6
type input "Handyman"
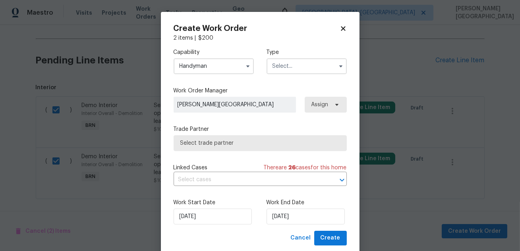
click at [271, 71] on input "text" at bounding box center [306, 66] width 80 height 16
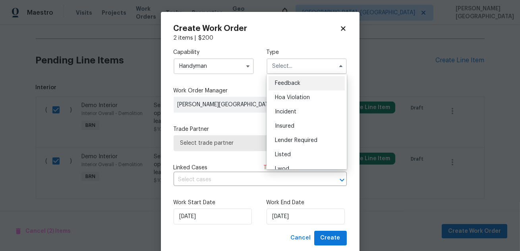
scroll to position [94, 0]
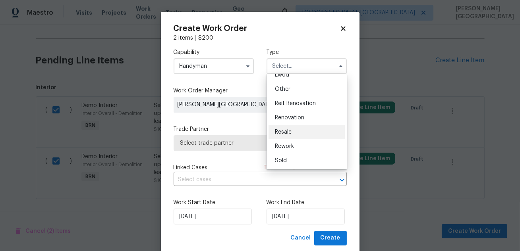
click at [284, 129] on span "Resale" at bounding box center [283, 132] width 17 height 6
type input "Resale"
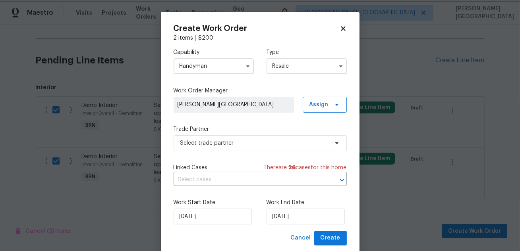
scroll to position [0, 0]
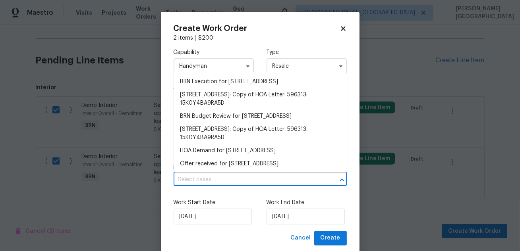
click at [243, 181] on input "text" at bounding box center [249, 180] width 151 height 12
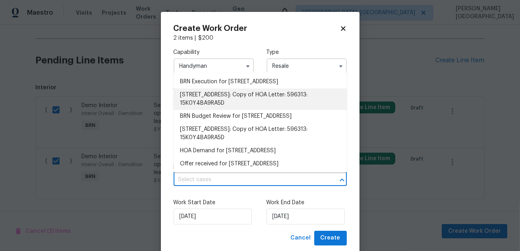
click at [223, 87] on li "BRN Execution for 1245 Utica St Apt 104, Denver, CO 80204" at bounding box center [260, 81] width 173 height 13
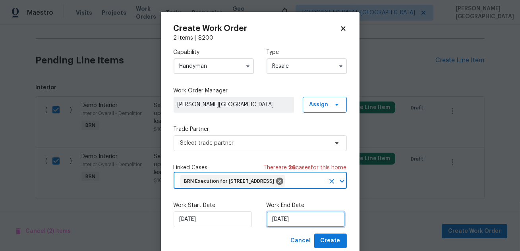
click at [282, 228] on input "10/3/2025" at bounding box center [305, 220] width 78 height 16
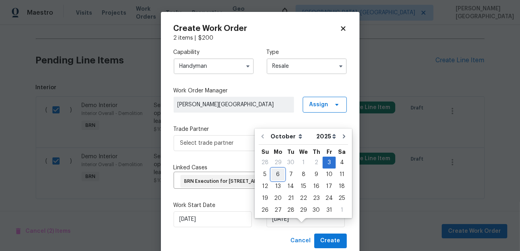
click at [271, 176] on div "6" at bounding box center [277, 174] width 13 height 11
type input "10/6/2025"
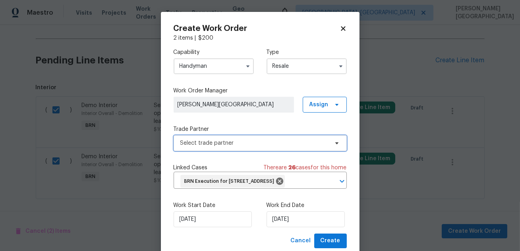
click at [204, 144] on span "Select trade partner" at bounding box center [254, 143] width 148 height 8
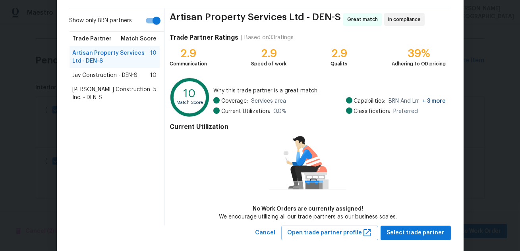
scroll to position [66, 0]
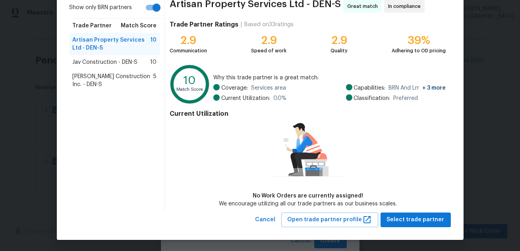
click at [134, 61] on span "Jav Construction - DEN-S" at bounding box center [105, 62] width 65 height 8
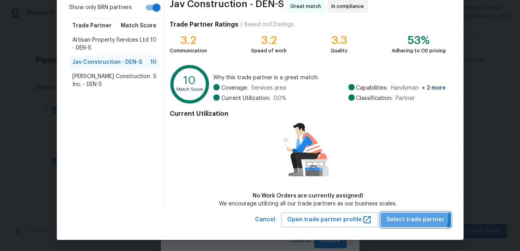
click at [407, 215] on span "Select trade partner" at bounding box center [416, 220] width 58 height 10
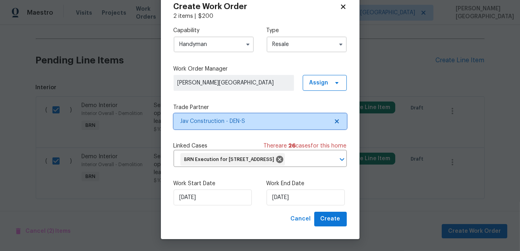
scroll to position [30, 0]
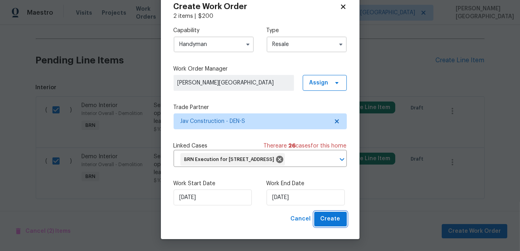
click at [324, 224] on span "Create" at bounding box center [330, 219] width 20 height 10
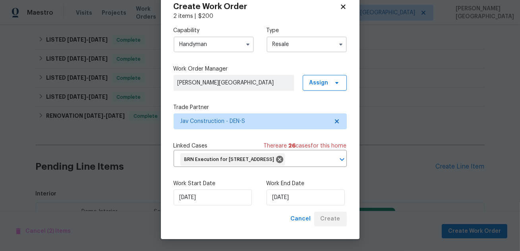
scroll to position [270, 0]
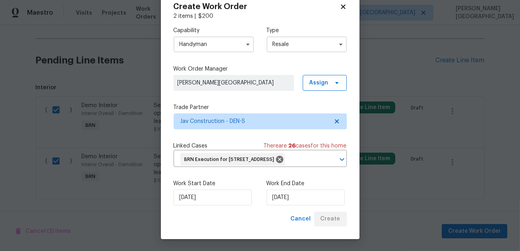
checkbox input "false"
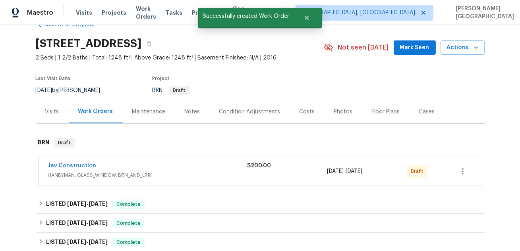
scroll to position [0, 0]
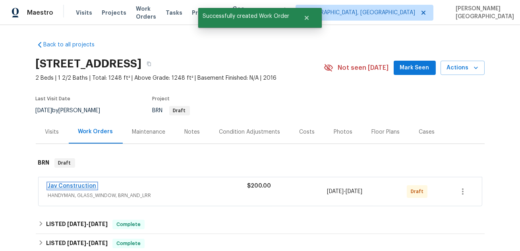
click at [73, 185] on link "Jav Construction" at bounding box center [72, 186] width 48 height 6
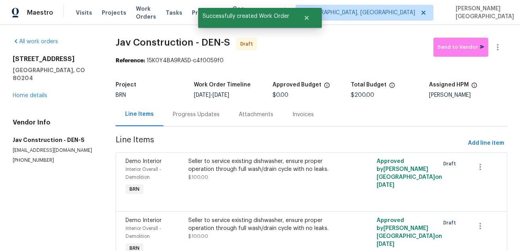
click at [191, 122] on div "Progress Updates" at bounding box center [196, 114] width 66 height 23
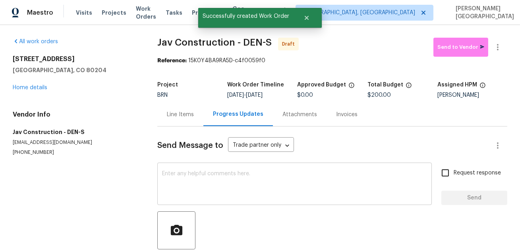
click at [190, 174] on textarea at bounding box center [294, 185] width 265 height 28
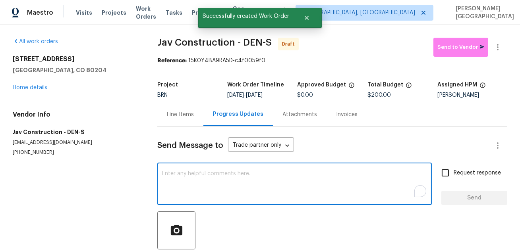
paste textarea "This is Isabel from Opendoor. Please confirm receipt of the work order due on 0…"
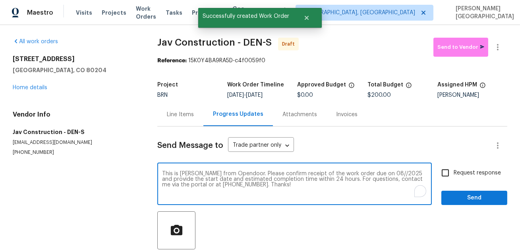
click at [369, 173] on textarea "This is Isabel from Opendoor. Please confirm receipt of the work order due on 0…" at bounding box center [294, 185] width 265 height 28
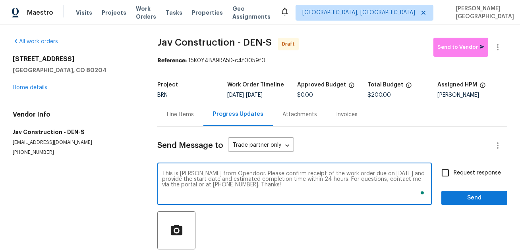
type textarea "This is Isabel from Opendoor. Please confirm receipt of the work order due on 1…"
click at [467, 174] on span "Request response" at bounding box center [476, 173] width 47 height 8
click at [453, 174] on input "Request response" at bounding box center [445, 173] width 17 height 17
checkbox input "true"
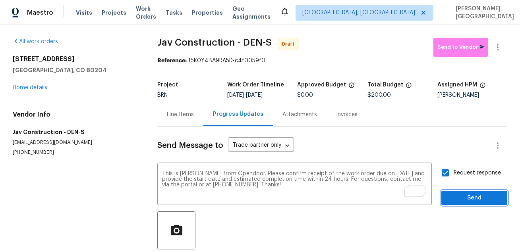
click at [470, 202] on span "Send" at bounding box center [474, 198] width 53 height 10
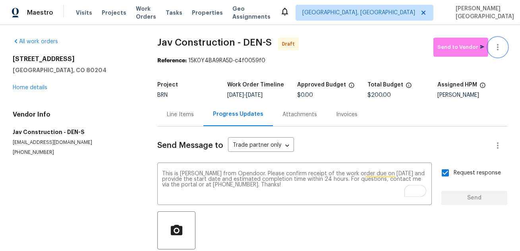
click at [498, 40] on button "button" at bounding box center [497, 47] width 19 height 19
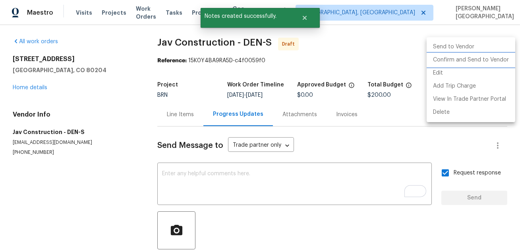
click at [480, 62] on li "Confirm and Send to Vendor" at bounding box center [470, 60] width 89 height 13
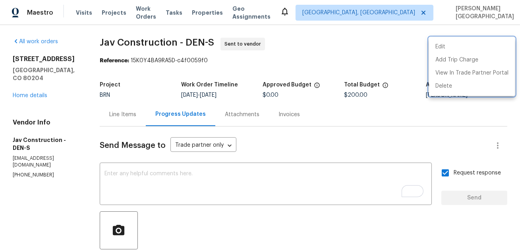
click at [209, 96] on div at bounding box center [260, 125] width 520 height 251
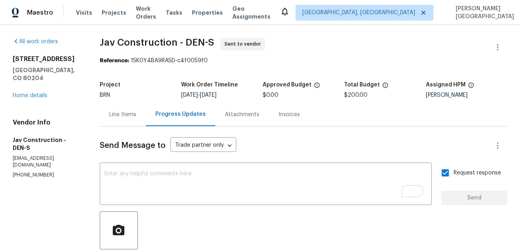
click at [33, 85] on div "1245 Utica St Apt 104 Denver, CO 80204 Home details" at bounding box center [47, 77] width 68 height 44
click at [34, 93] on link "Home details" at bounding box center [30, 96] width 35 height 6
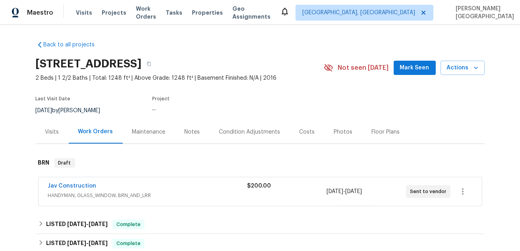
scroll to position [180, 0]
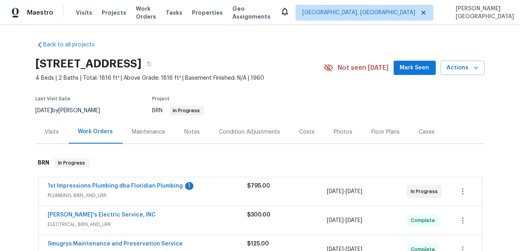
click at [113, 126] on div "Work Orders" at bounding box center [96, 131] width 54 height 23
click at [147, 186] on link "1st Impressions Plumbing dba Floridian Plumbing" at bounding box center [115, 186] width 135 height 6
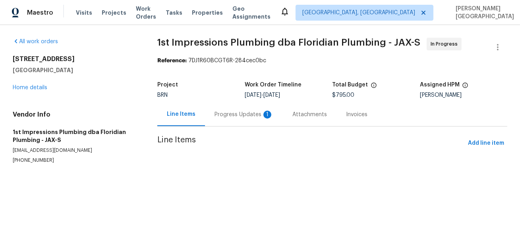
click at [217, 118] on div "Progress Updates 1" at bounding box center [243, 115] width 59 height 8
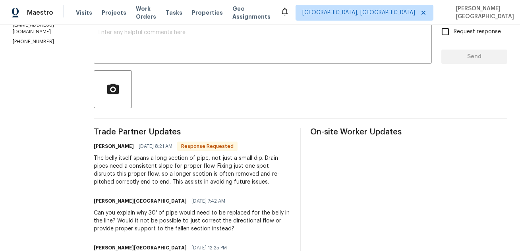
scroll to position [145, 0]
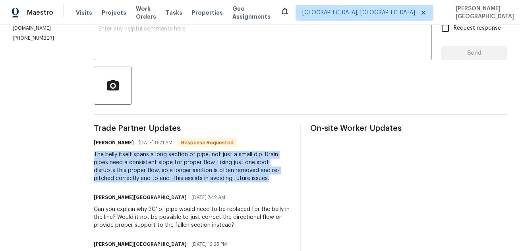
drag, startPoint x: 79, startPoint y: 154, endPoint x: 215, endPoint y: 179, distance: 137.9
copy div "The belly itself spans a long section of pipe, not just a small dip. Drain pipe…"
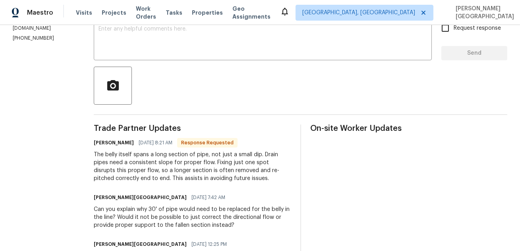
click at [169, 6] on div "Visits Projects Work Orders Tasks Properties Geo Assignments" at bounding box center [178, 13] width 204 height 16
click at [137, 35] on textarea at bounding box center [262, 40] width 328 height 28
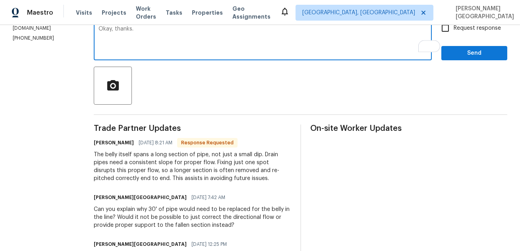
type textarea "Okay, thanks."
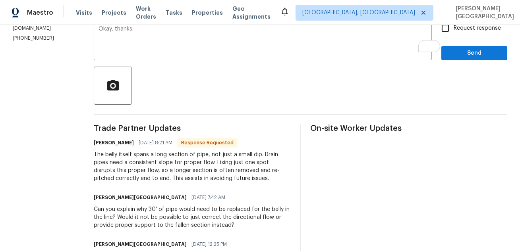
click at [455, 28] on span "Request response" at bounding box center [476, 28] width 47 height 8
click at [453, 28] on input "Request response" at bounding box center [445, 28] width 17 height 17
checkbox input "true"
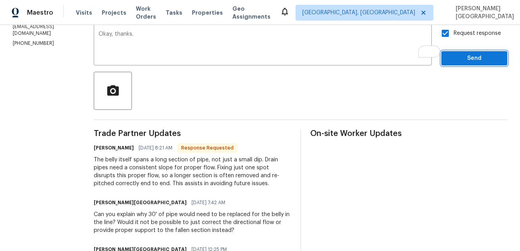
click at [455, 55] on span "Send" at bounding box center [474, 59] width 53 height 10
